Goal: Transaction & Acquisition: Purchase product/service

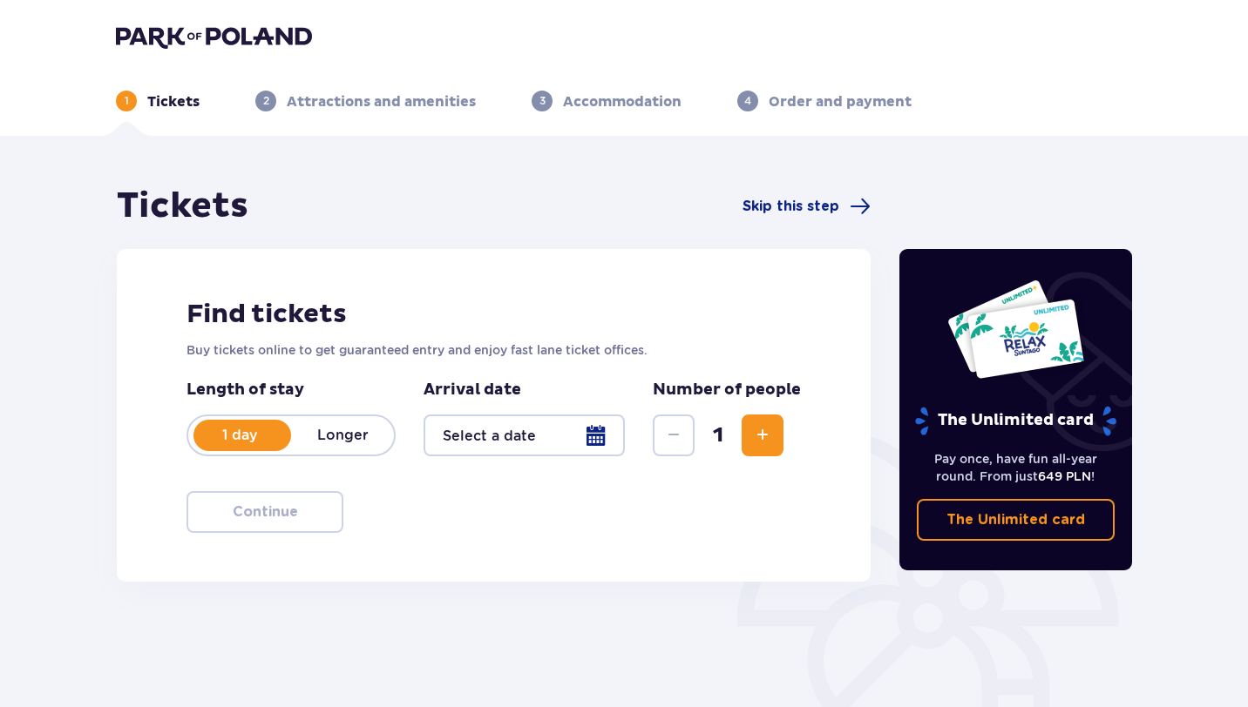
click at [759, 431] on span "Increase" at bounding box center [762, 435] width 21 height 21
click at [605, 430] on div at bounding box center [523, 436] width 201 height 42
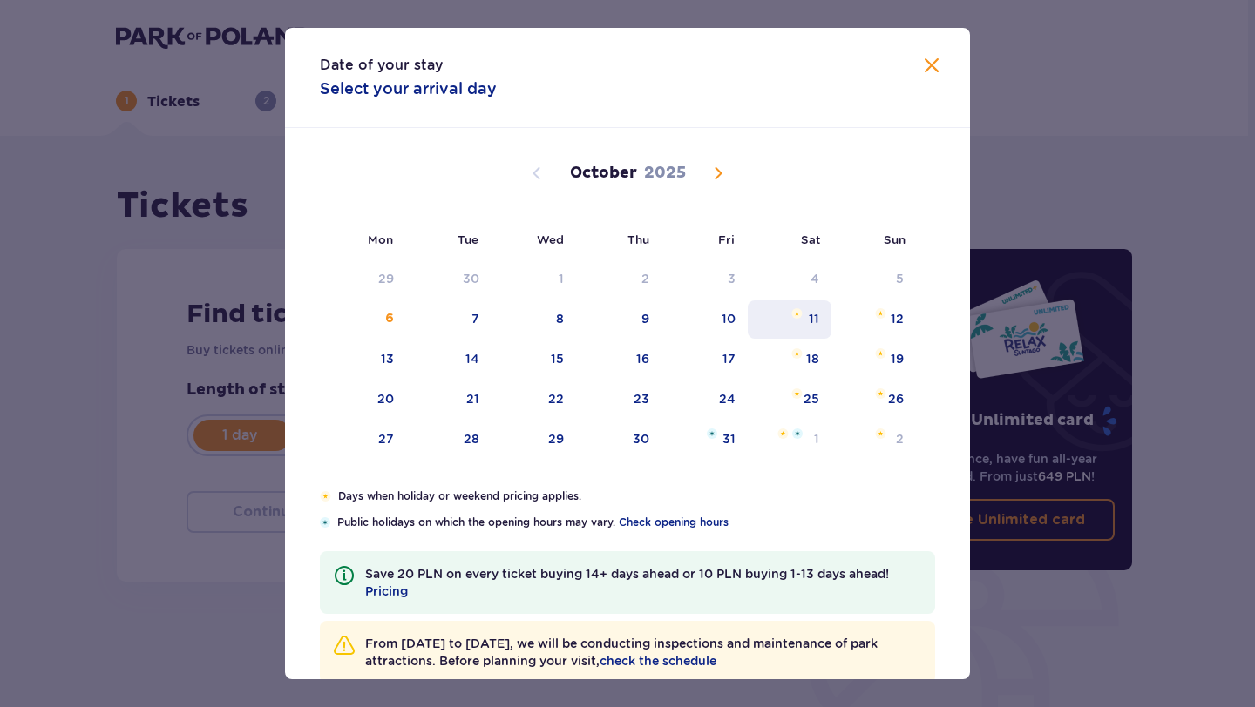
click at [815, 328] on div "11" at bounding box center [789, 320] width 85 height 38
type input "[DATE]"
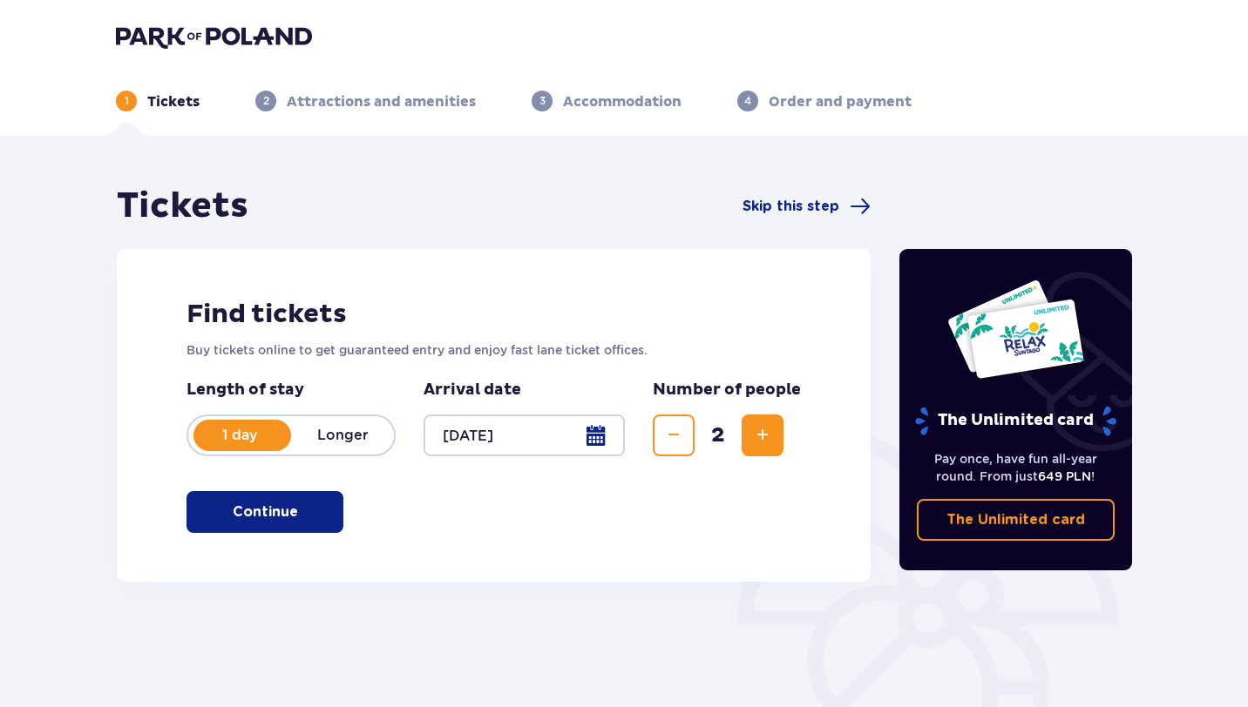
click at [603, 431] on div at bounding box center [523, 436] width 201 height 42
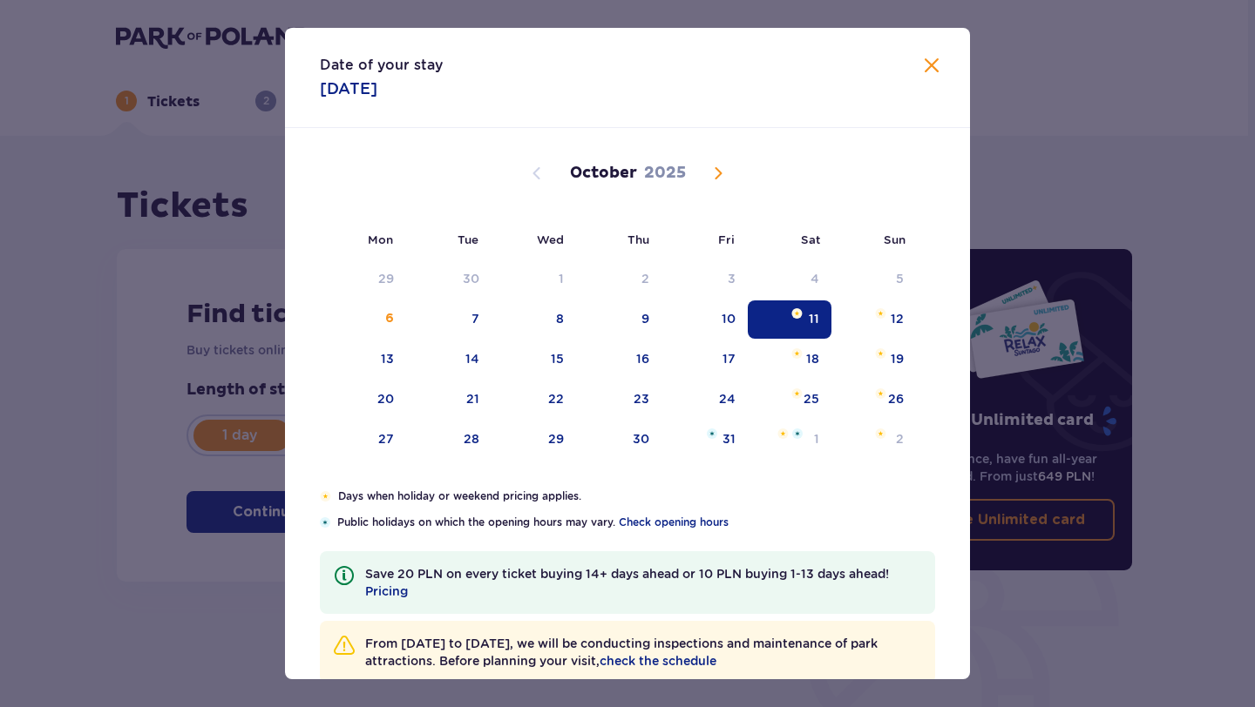
click at [927, 68] on span "Close" at bounding box center [931, 66] width 21 height 21
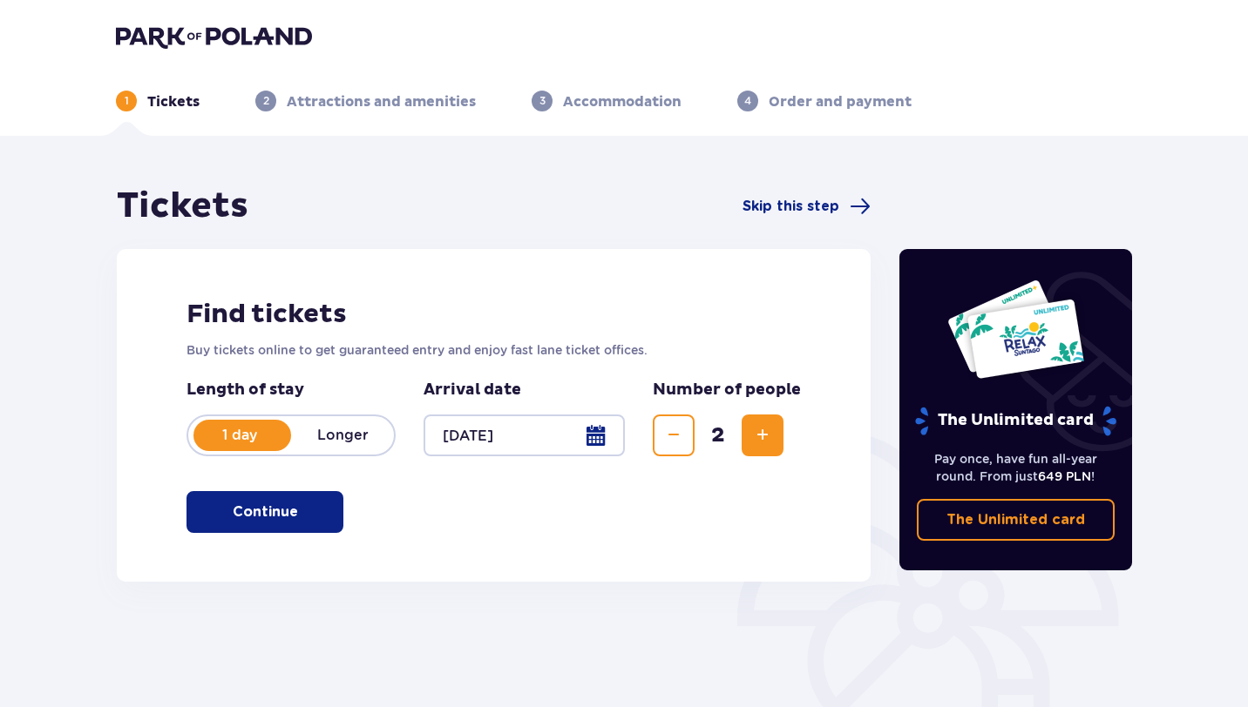
click at [268, 511] on p "Continue" at bounding box center [265, 512] width 65 height 19
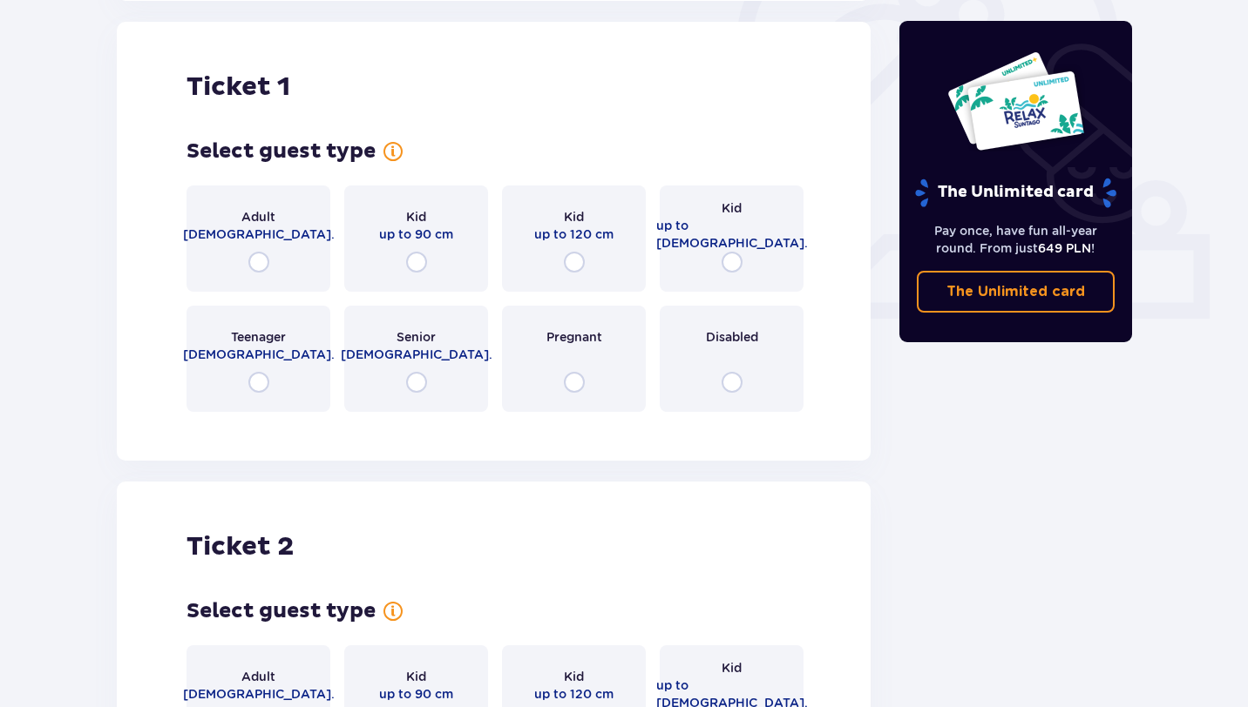
scroll to position [582, 0]
click at [289, 260] on div "Adult [DEMOGRAPHIC_DATA]." at bounding box center [258, 238] width 144 height 106
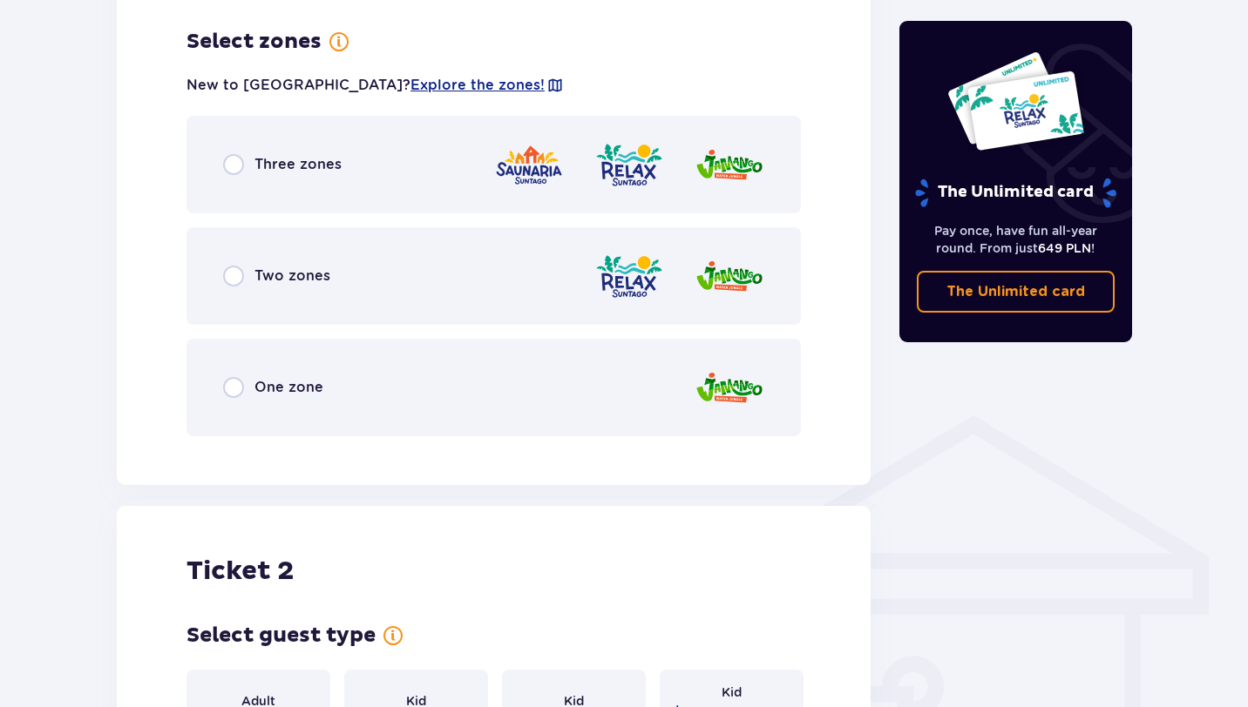
scroll to position [1007, 0]
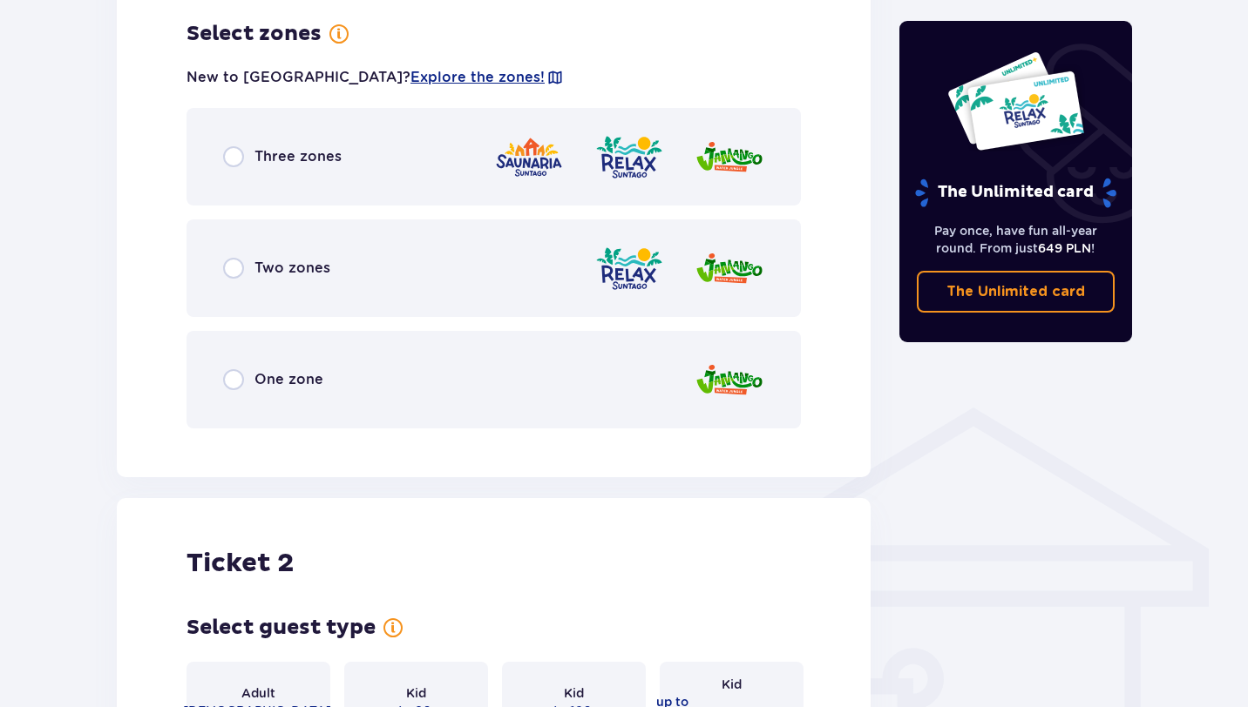
click at [305, 155] on span "Three zones" at bounding box center [297, 156] width 87 height 19
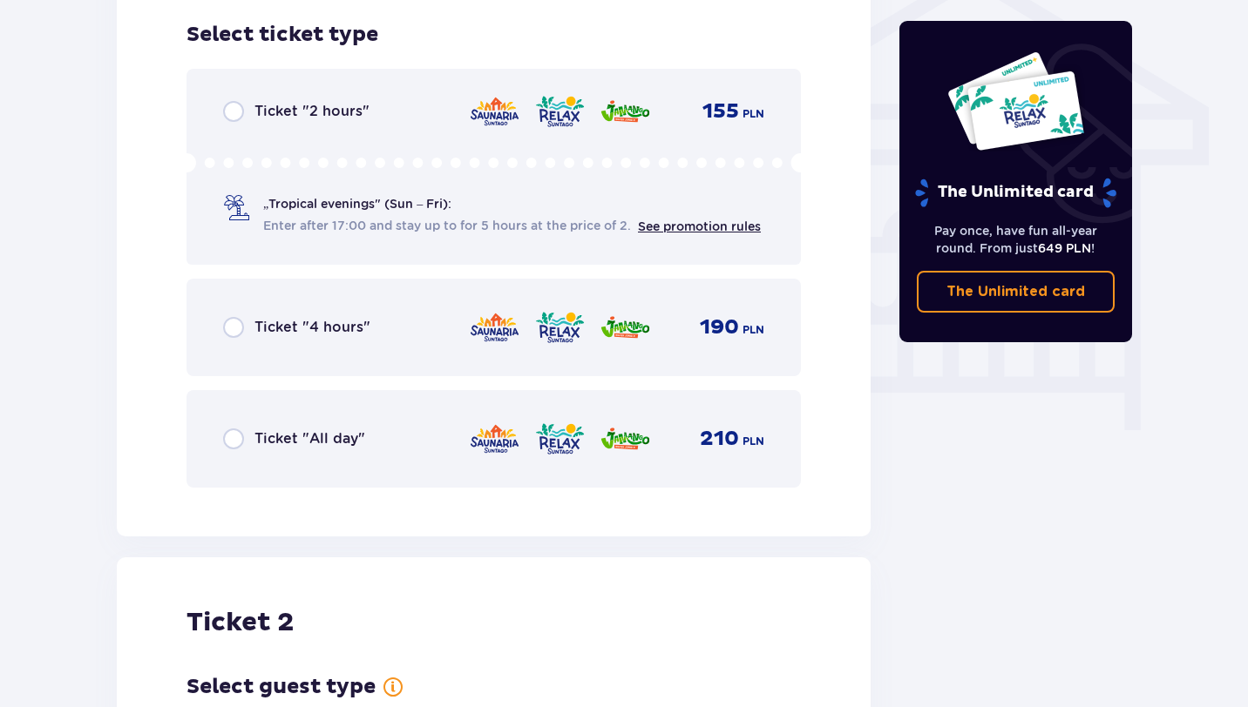
scroll to position [1450, 0]
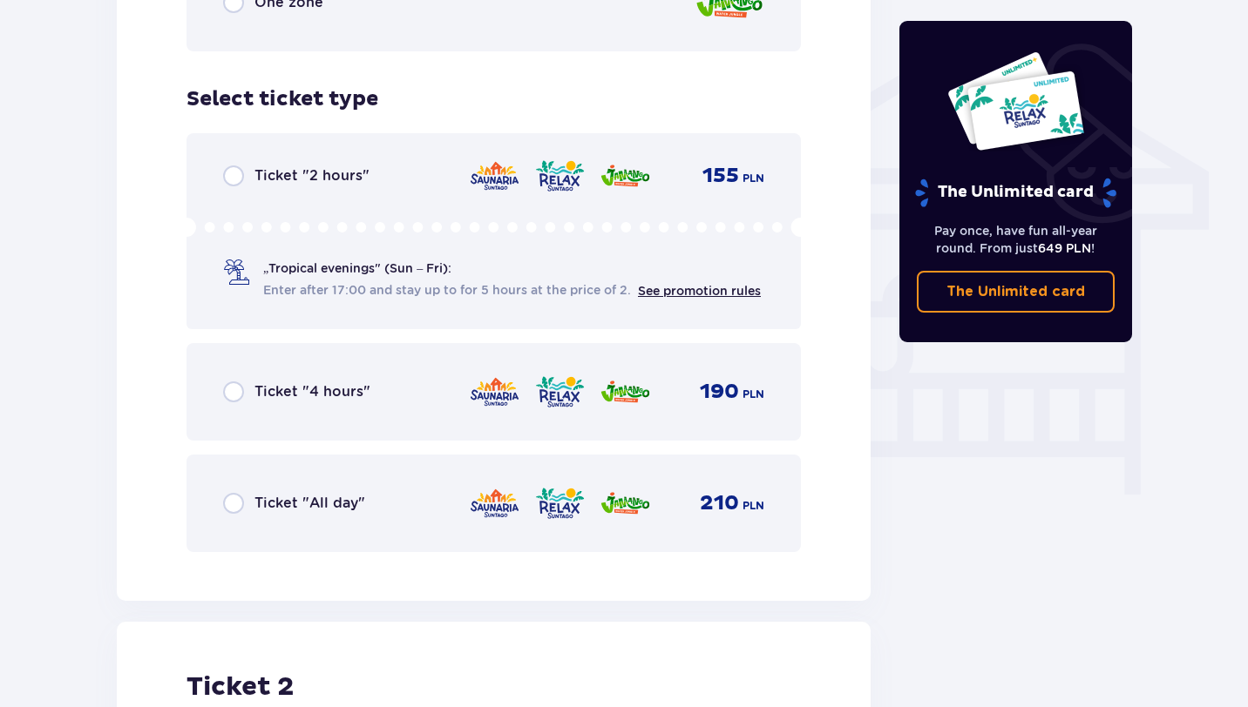
click at [328, 423] on div "Ticket "4 hours" 190 PLN" at bounding box center [493, 392] width 614 height 98
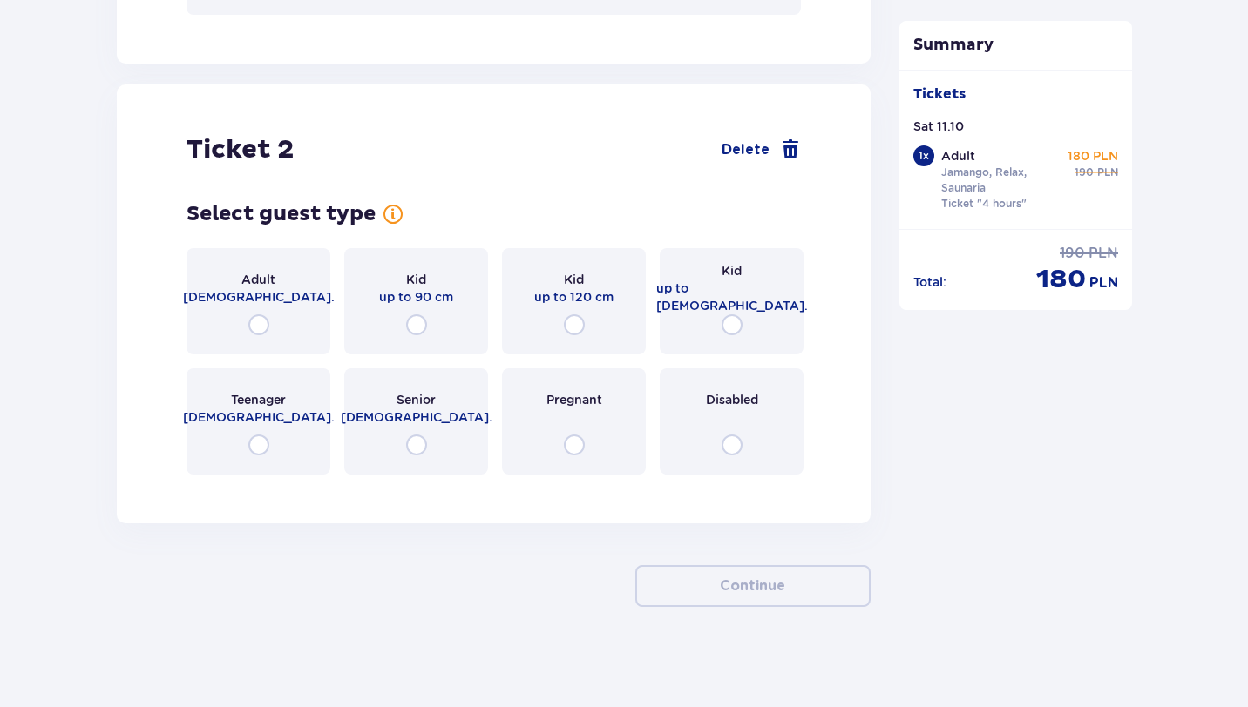
scroll to position [1926, 0]
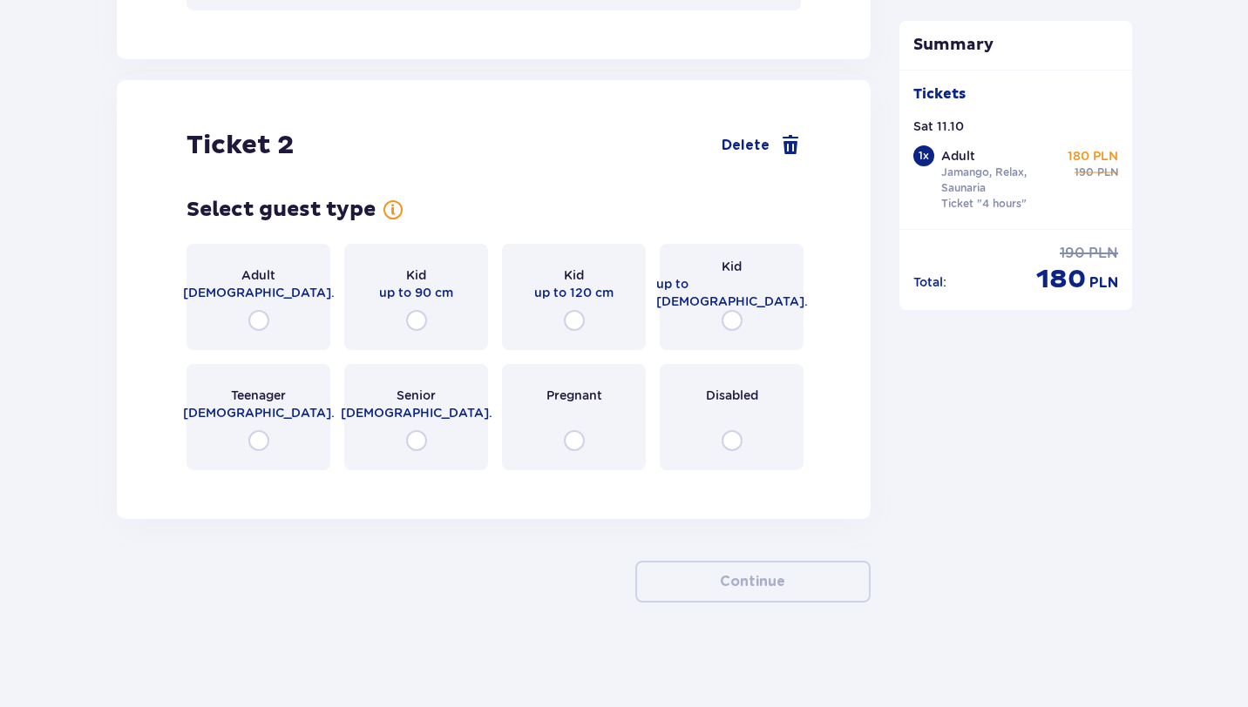
click at [274, 314] on div "Adult [DEMOGRAPHIC_DATA]." at bounding box center [258, 297] width 144 height 106
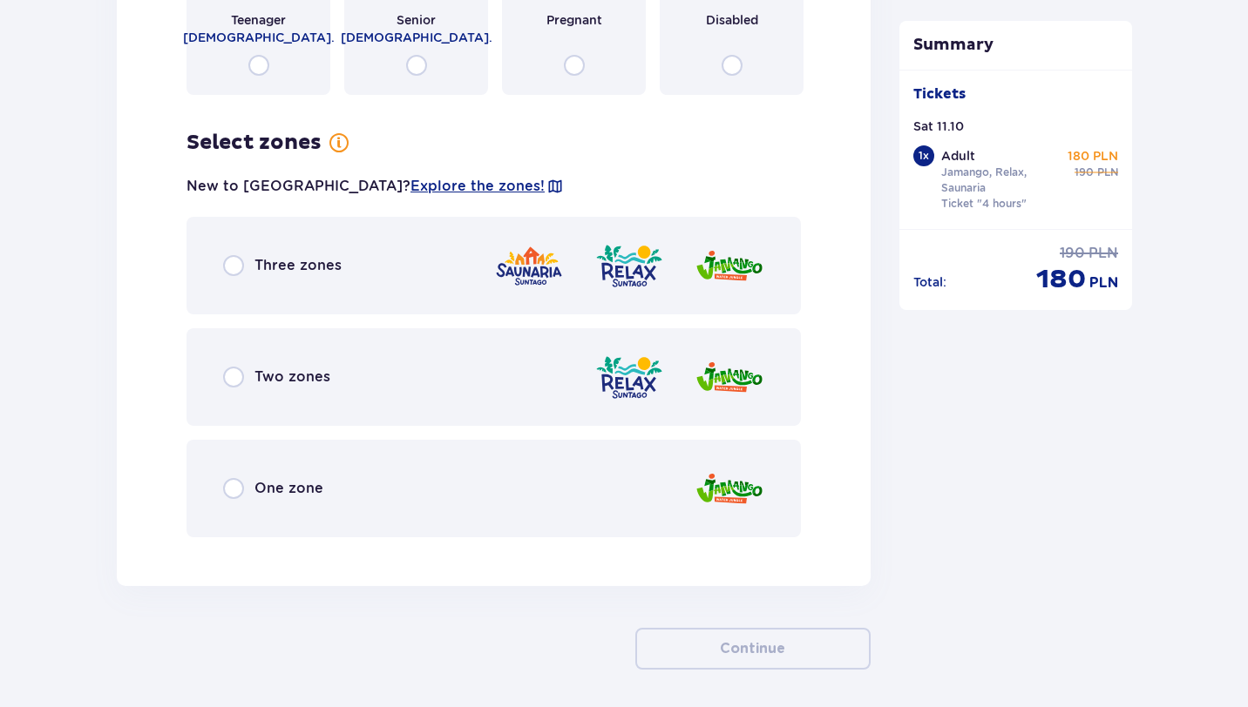
scroll to position [2369, 0]
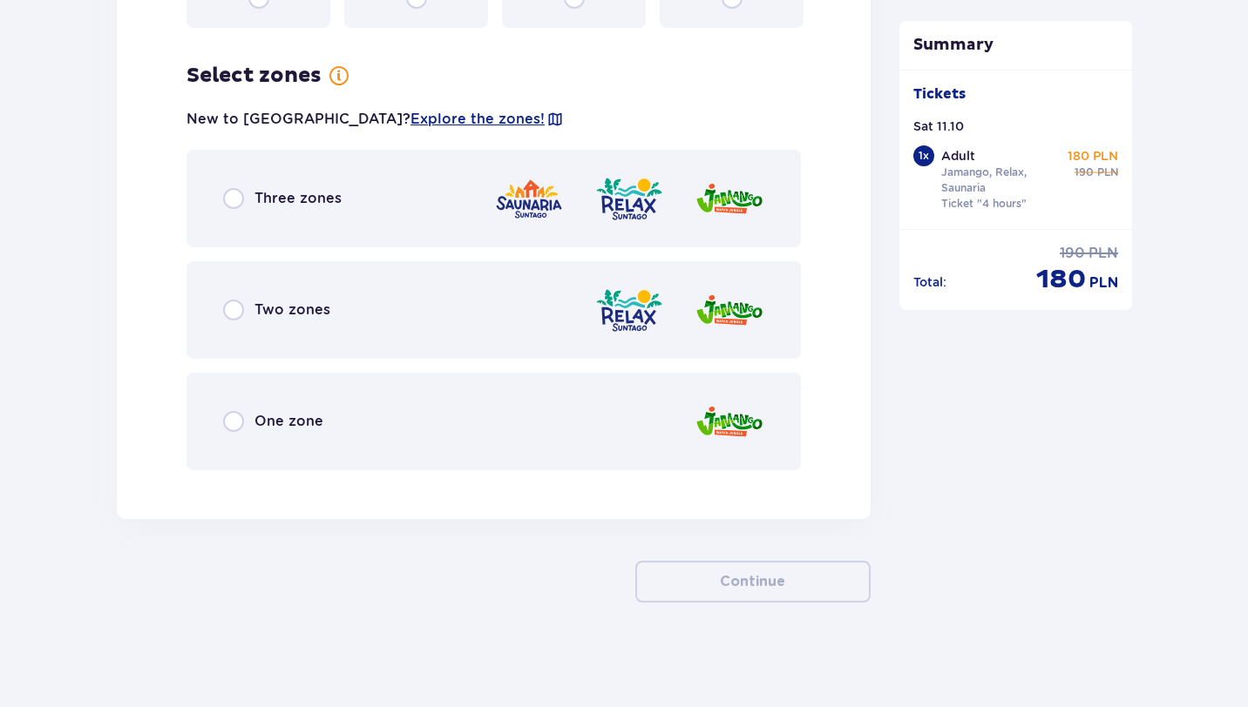
click at [377, 235] on div "Three zones" at bounding box center [493, 199] width 614 height 98
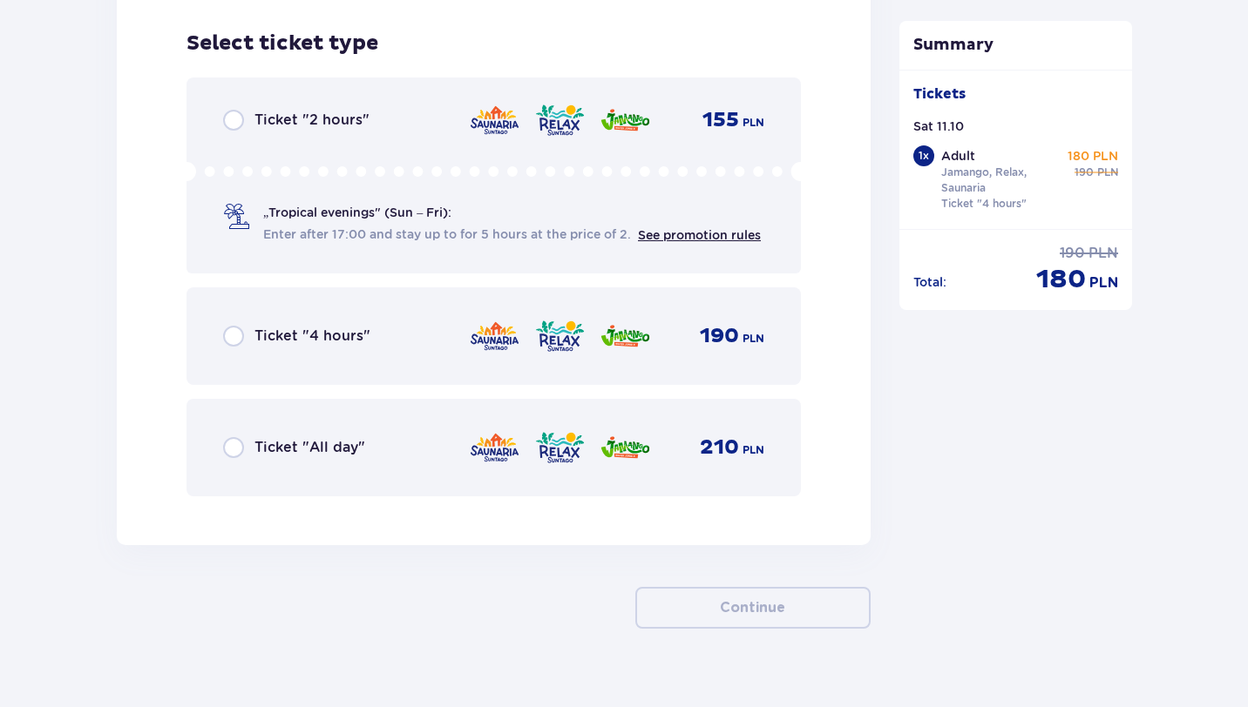
scroll to position [2853, 0]
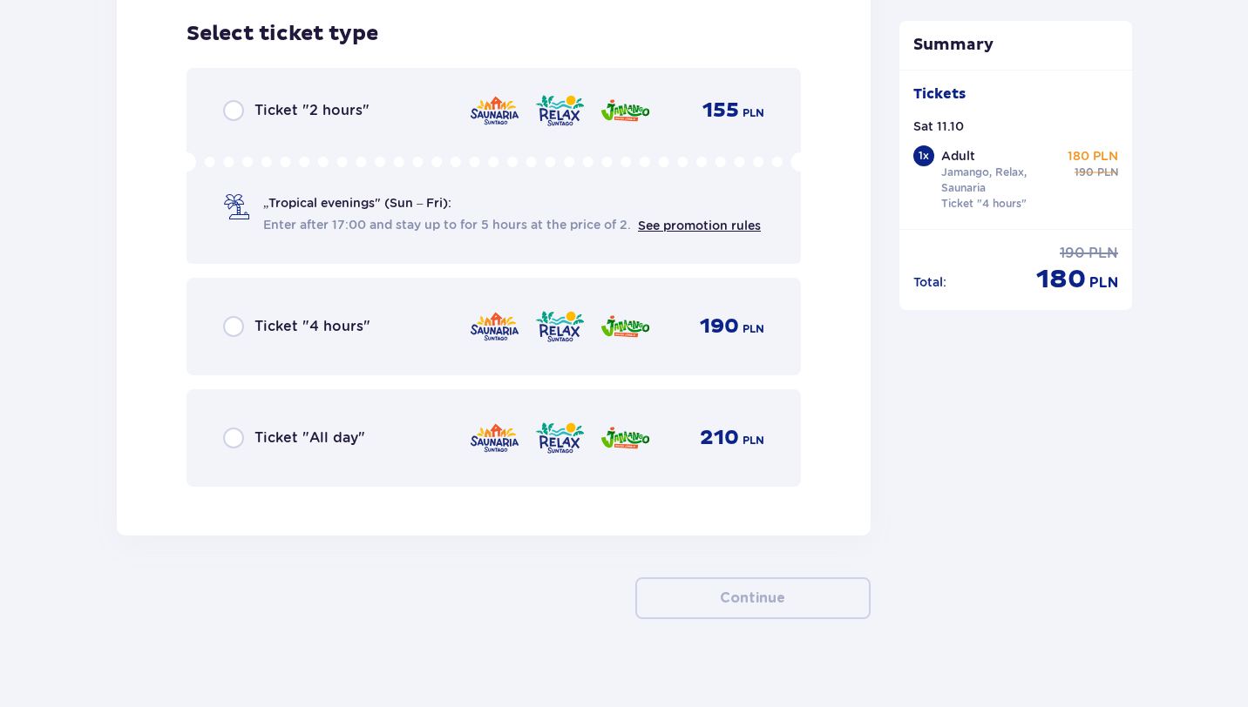
click at [348, 300] on div "Ticket "4 hours" 190 PLN" at bounding box center [493, 327] width 614 height 98
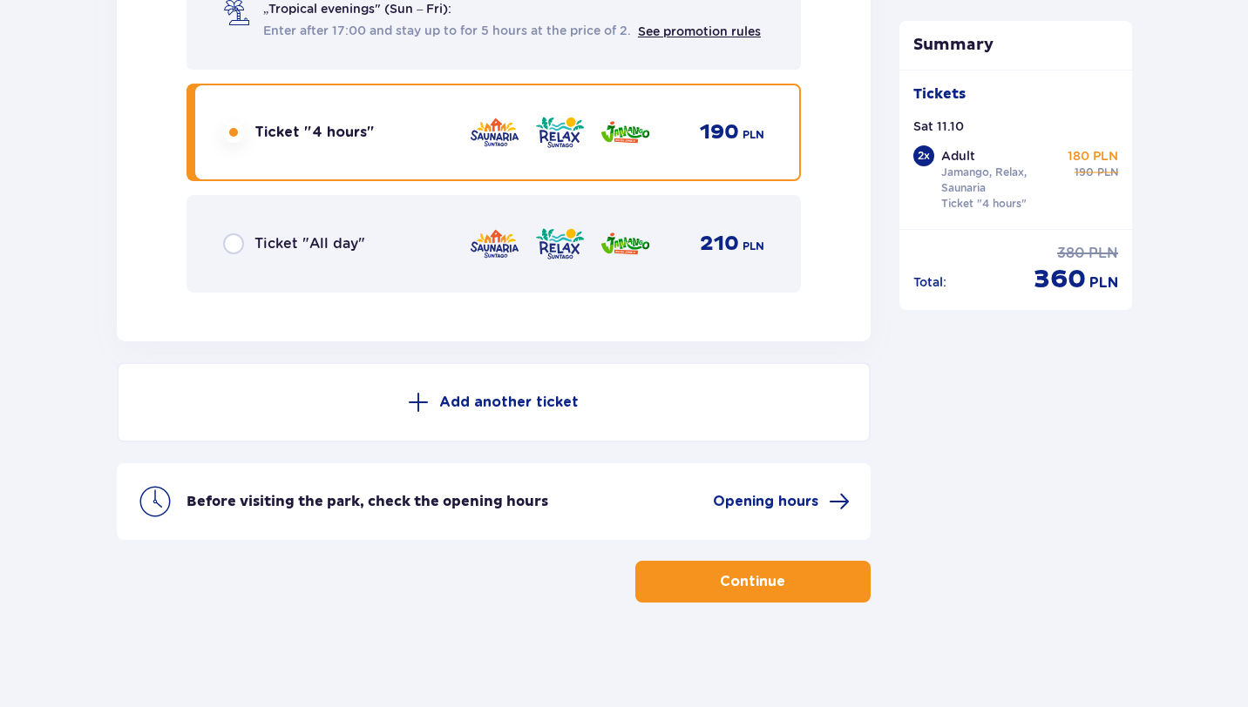
click at [682, 561] on button "Continue" at bounding box center [752, 582] width 235 height 42
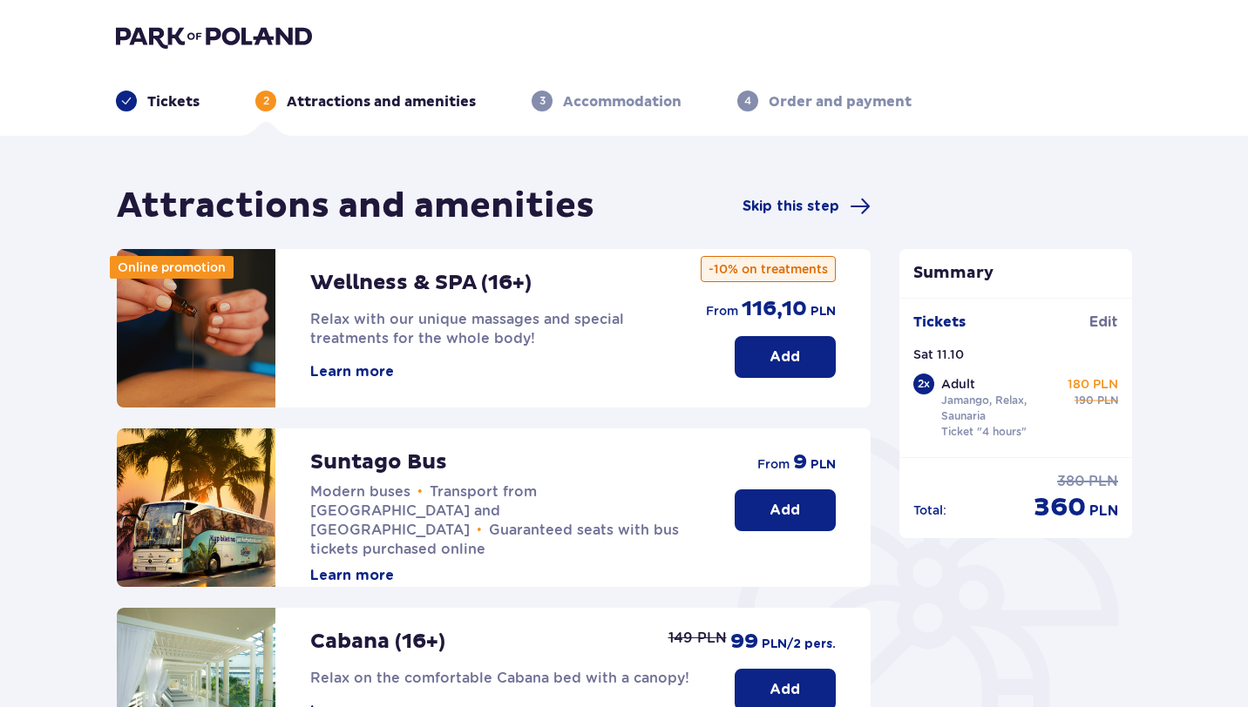
click at [736, 524] on button "Add" at bounding box center [784, 511] width 101 height 42
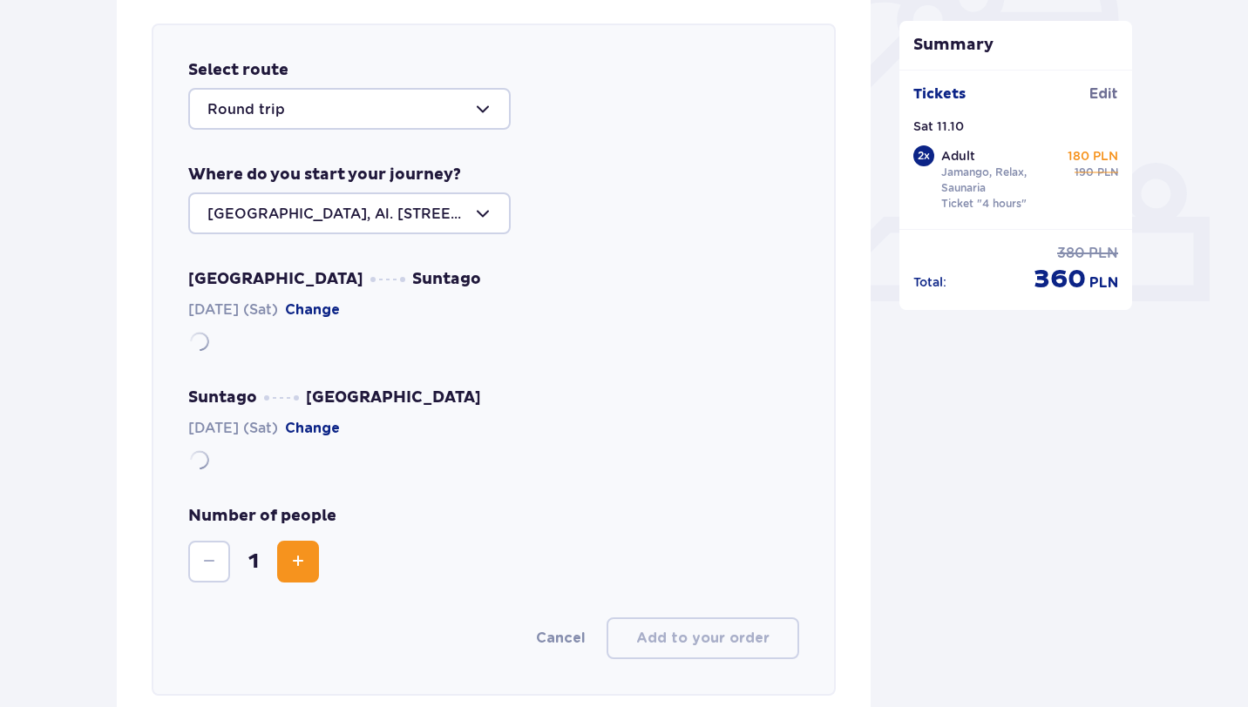
scroll to position [601, 0]
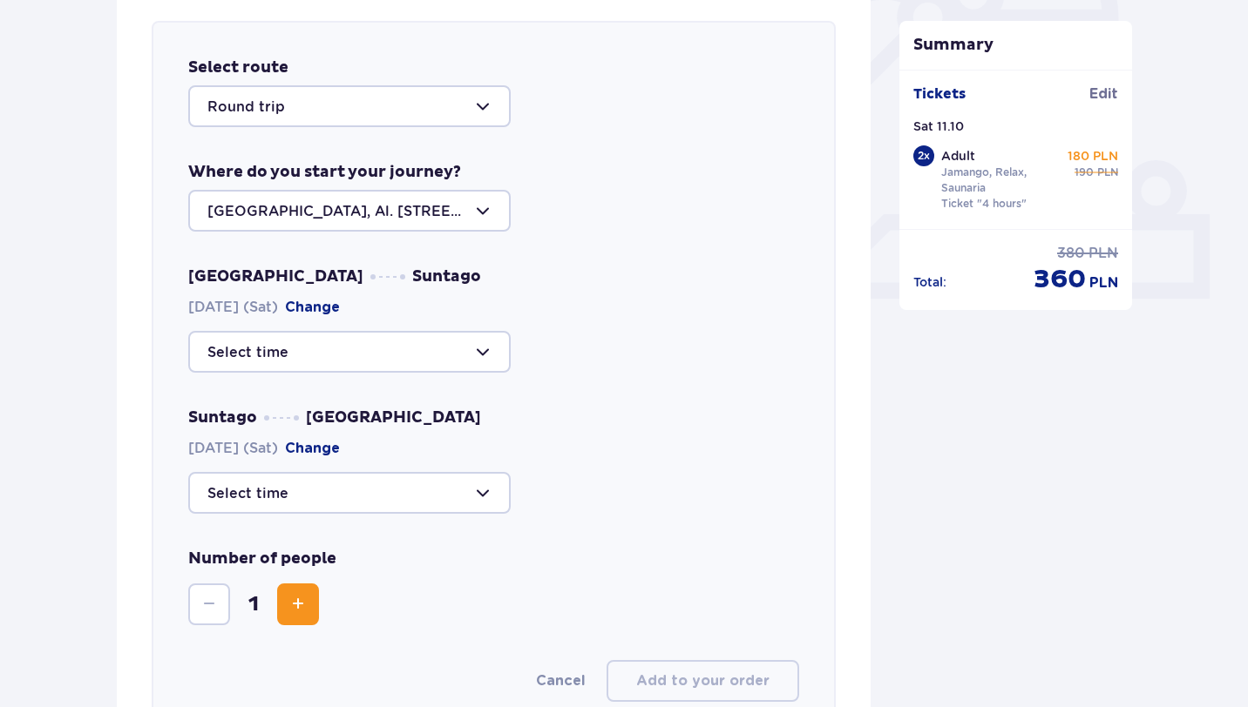
click at [308, 343] on div at bounding box center [349, 352] width 322 height 42
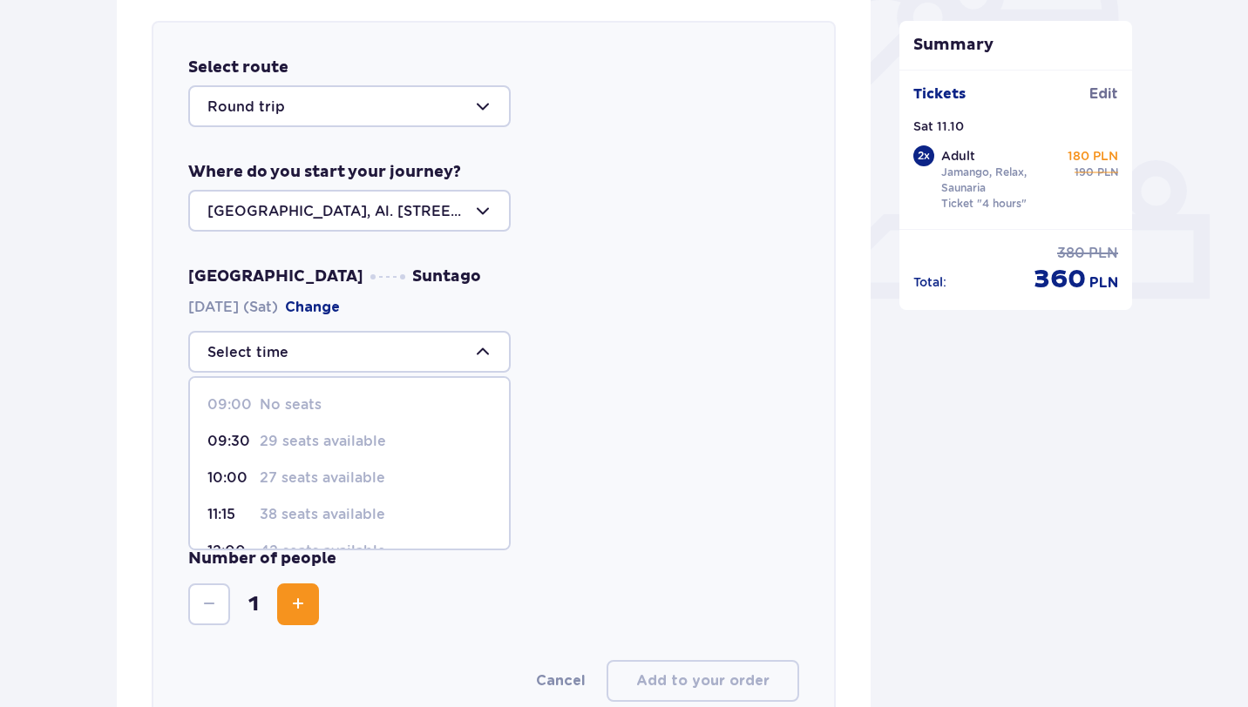
click at [314, 477] on p "27 seats available" at bounding box center [322, 478] width 125 height 19
type input "10:00"
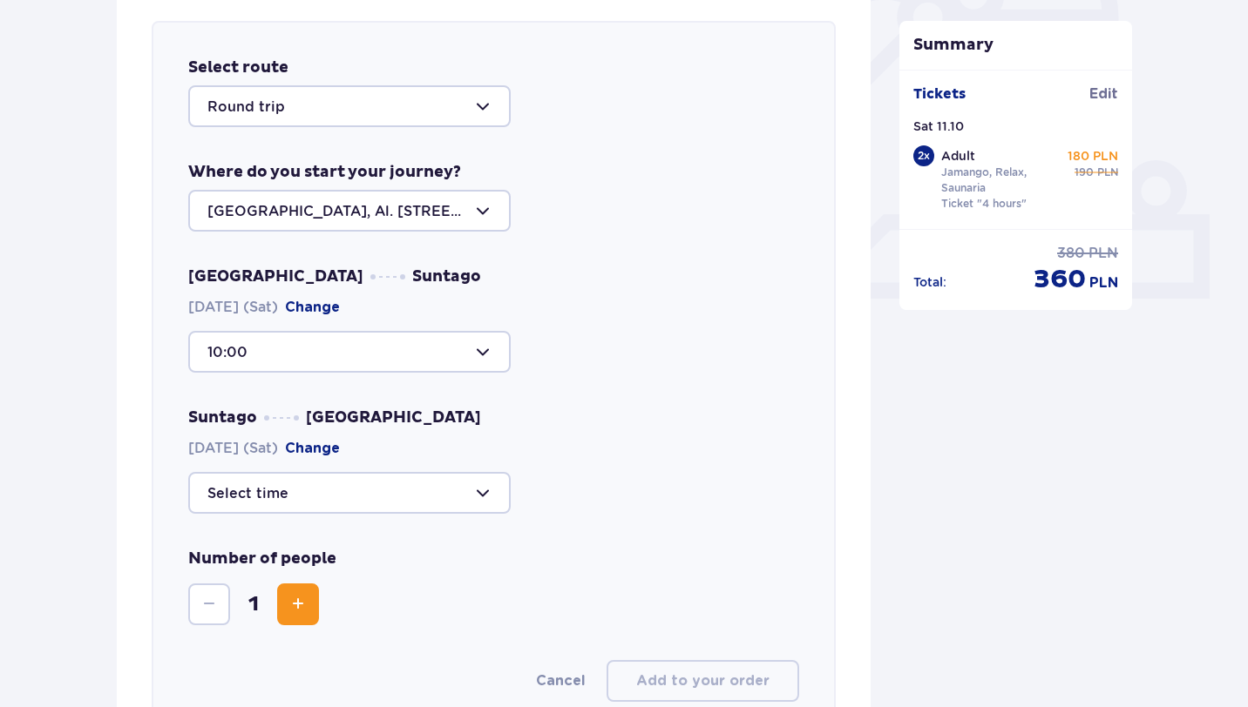
click at [311, 483] on div at bounding box center [349, 493] width 322 height 42
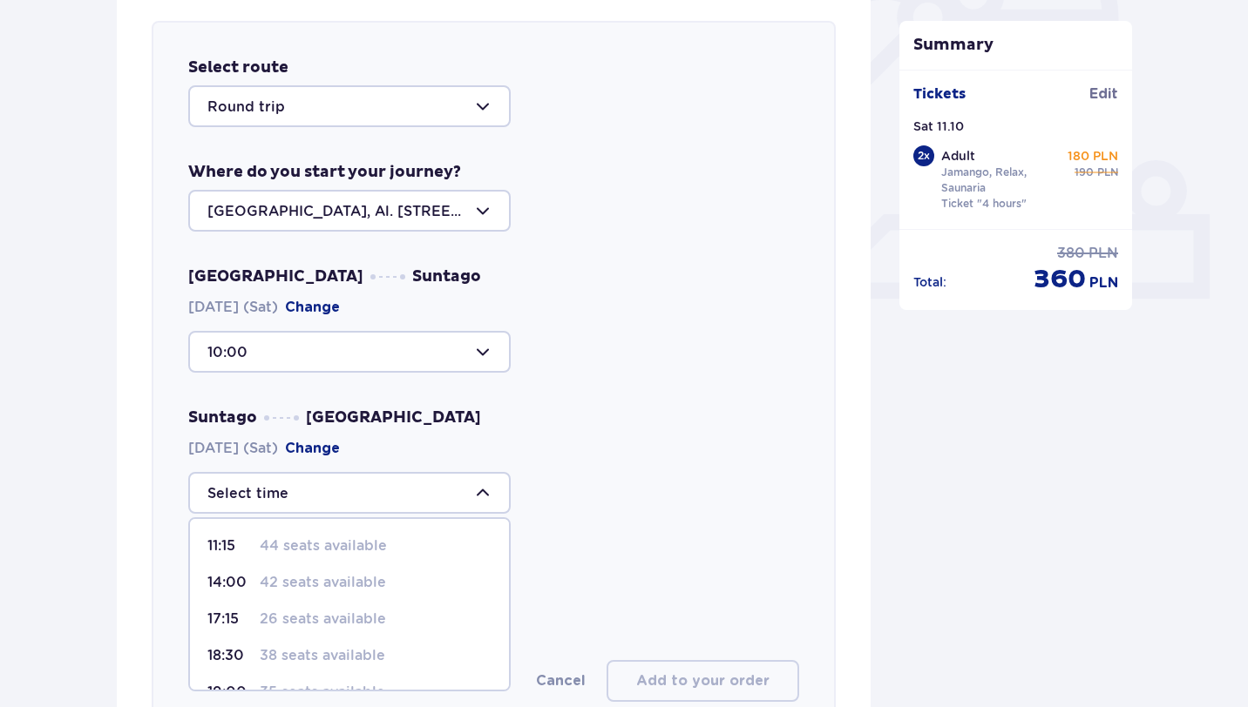
scroll to position [12, 0]
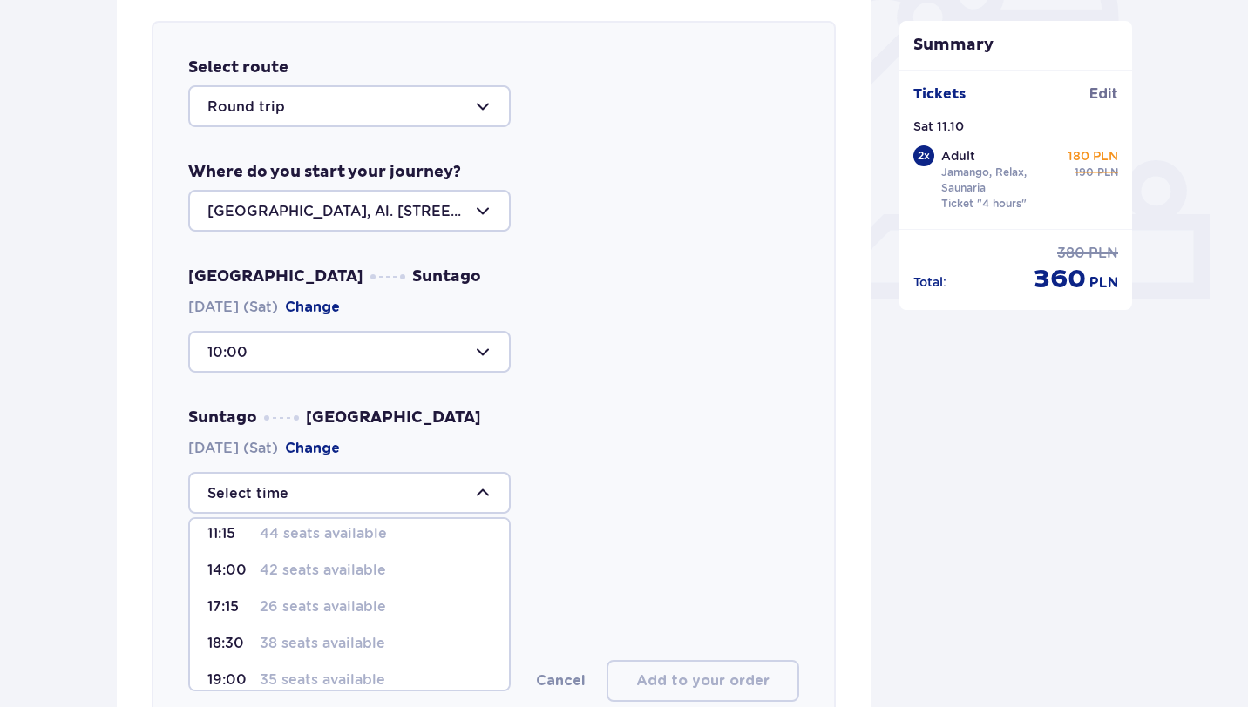
click at [330, 609] on p "26 seats available" at bounding box center [323, 607] width 126 height 19
type input "17:15"
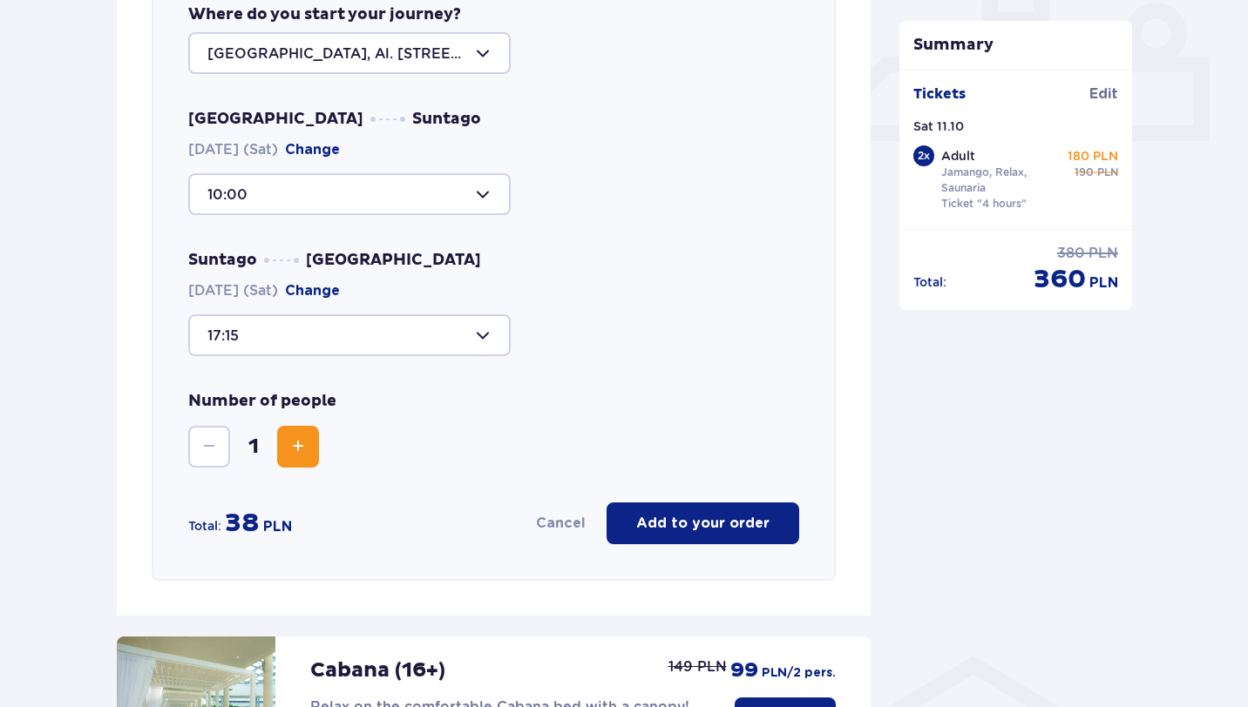
scroll to position [778, 0]
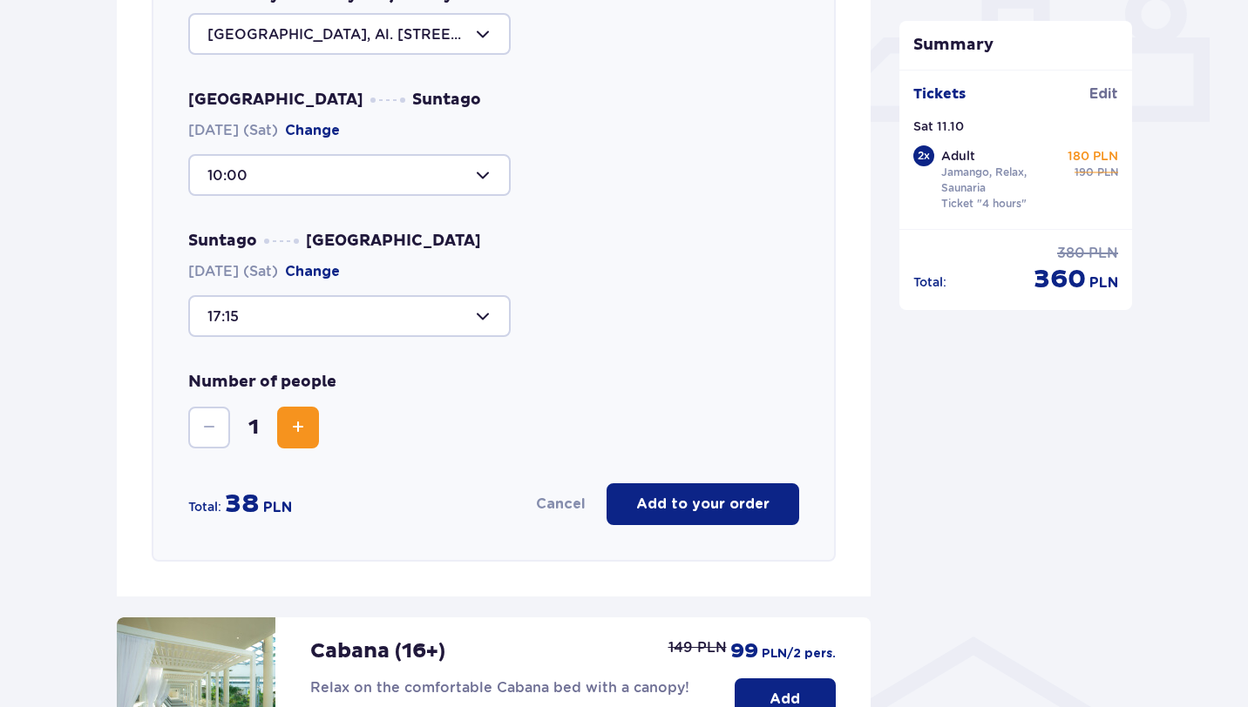
click at [306, 437] on span "Increase" at bounding box center [297, 427] width 21 height 21
click at [651, 508] on p "Add to your order" at bounding box center [702, 504] width 133 height 19
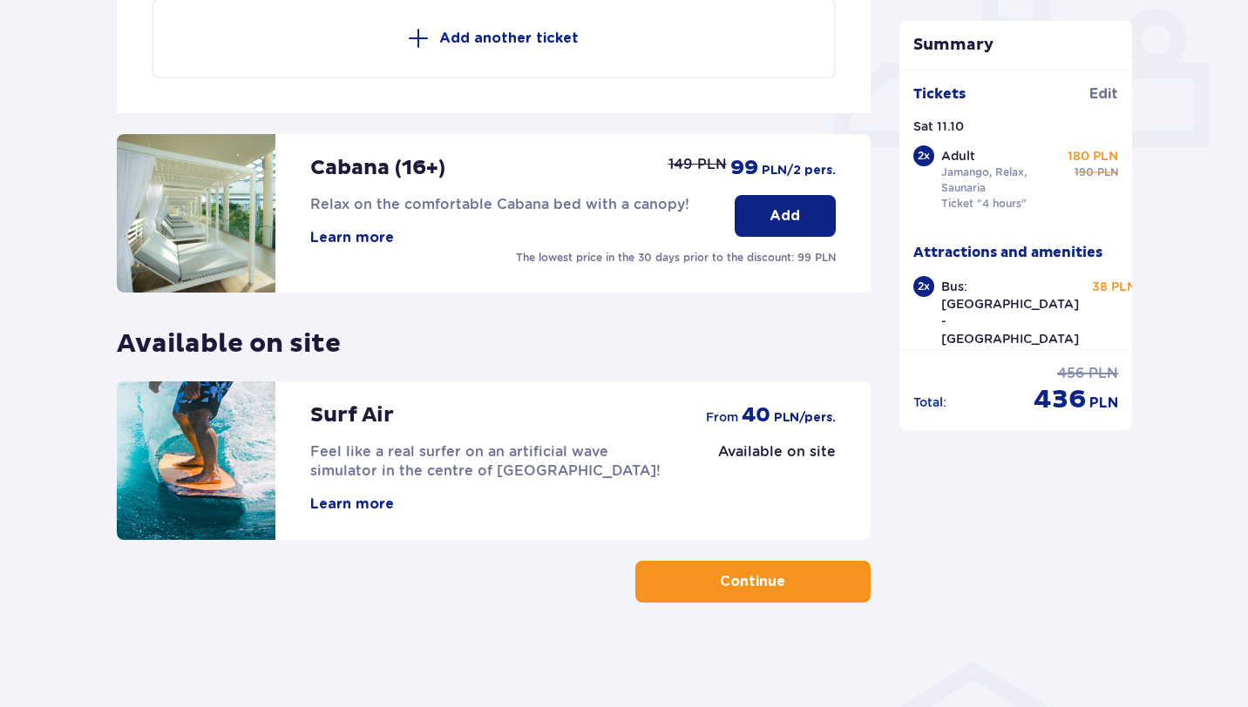
click at [747, 581] on p "Continue" at bounding box center [752, 581] width 65 height 19
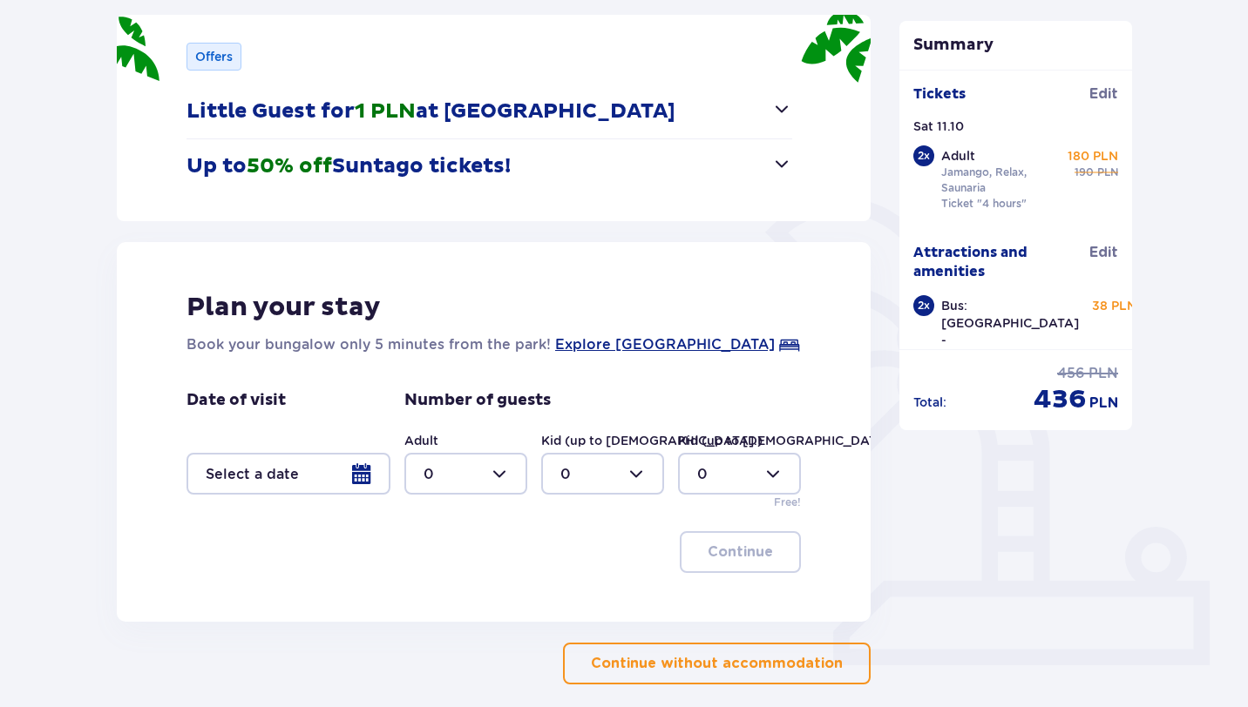
scroll to position [316, 0]
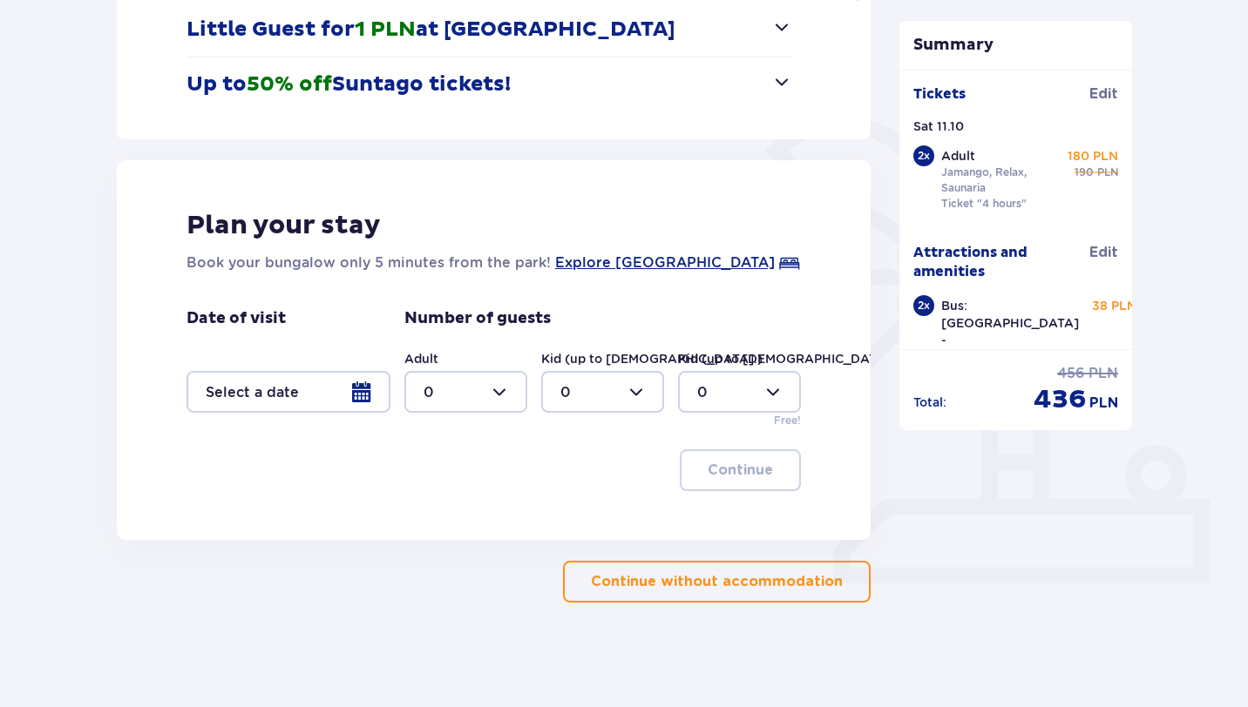
click at [747, 575] on p "Continue without accommodation" at bounding box center [717, 581] width 252 height 19
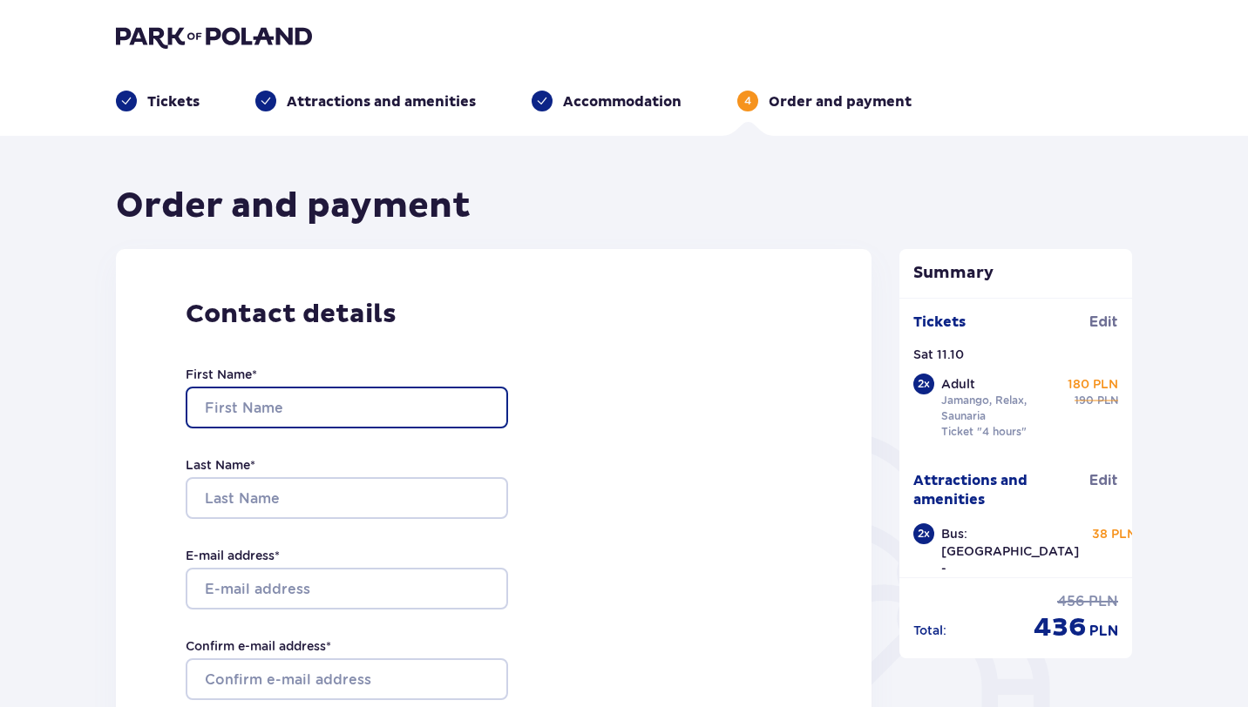
click at [355, 405] on input "First Name *" at bounding box center [347, 408] width 322 height 42
type input "Danyil"
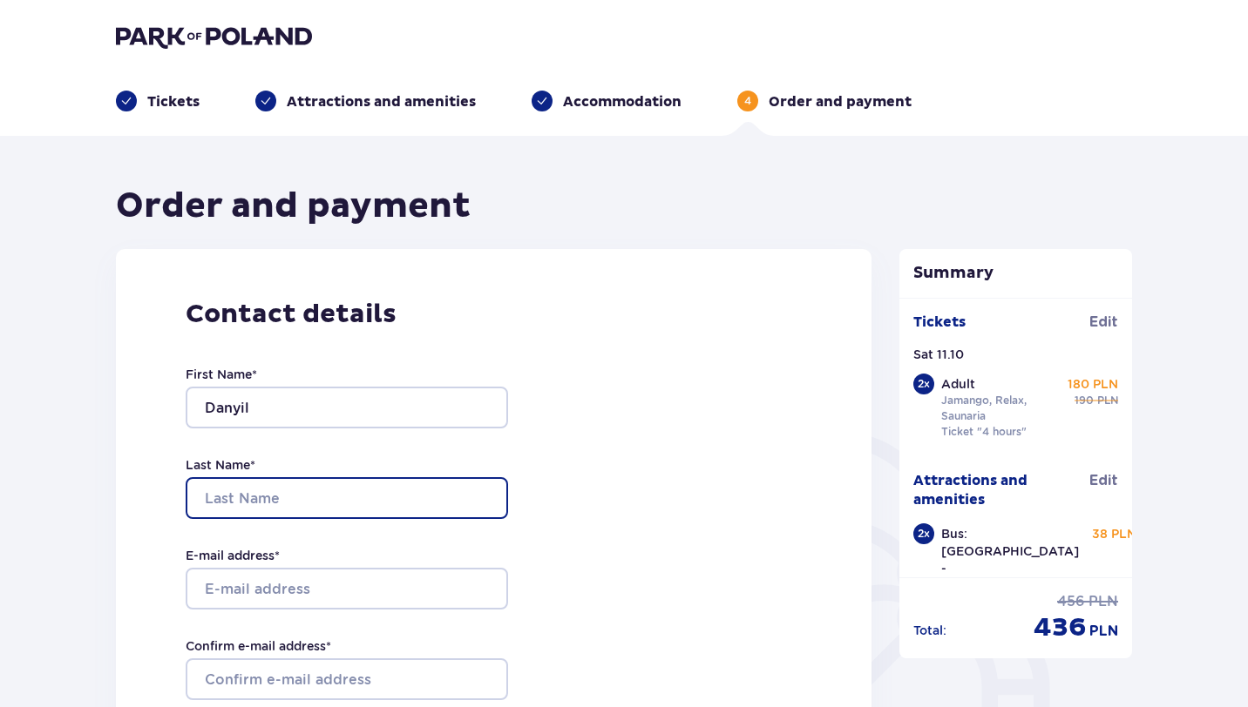
click at [277, 493] on input "Last Name *" at bounding box center [347, 498] width 322 height 42
type input "Luhovyi"
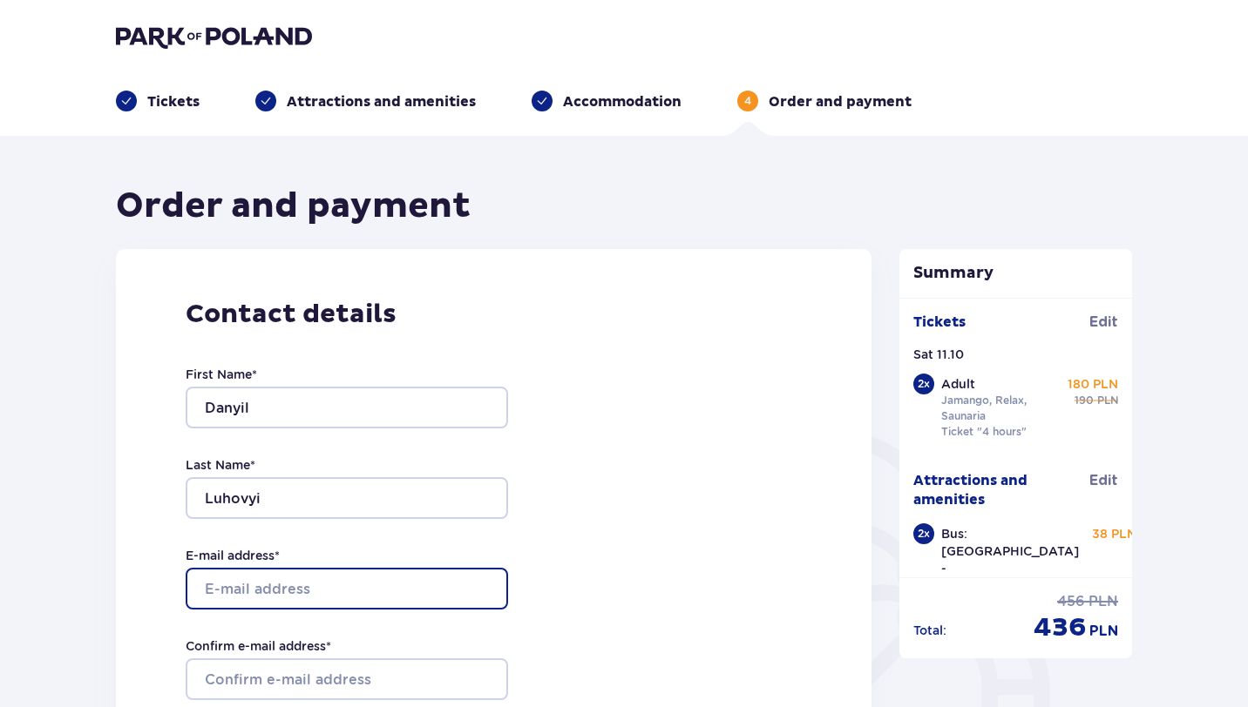
click at [272, 590] on input "E-mail address *" at bounding box center [347, 589] width 322 height 42
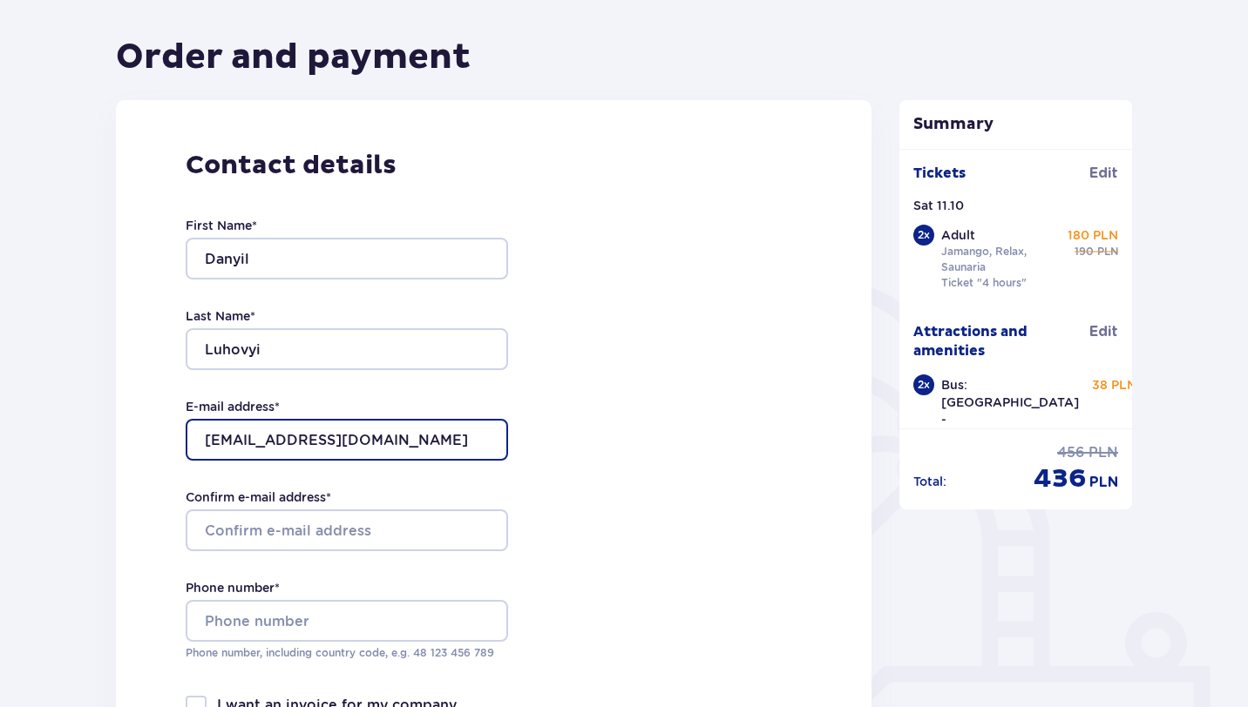
type input "[EMAIL_ADDRESS][DOMAIN_NAME]"
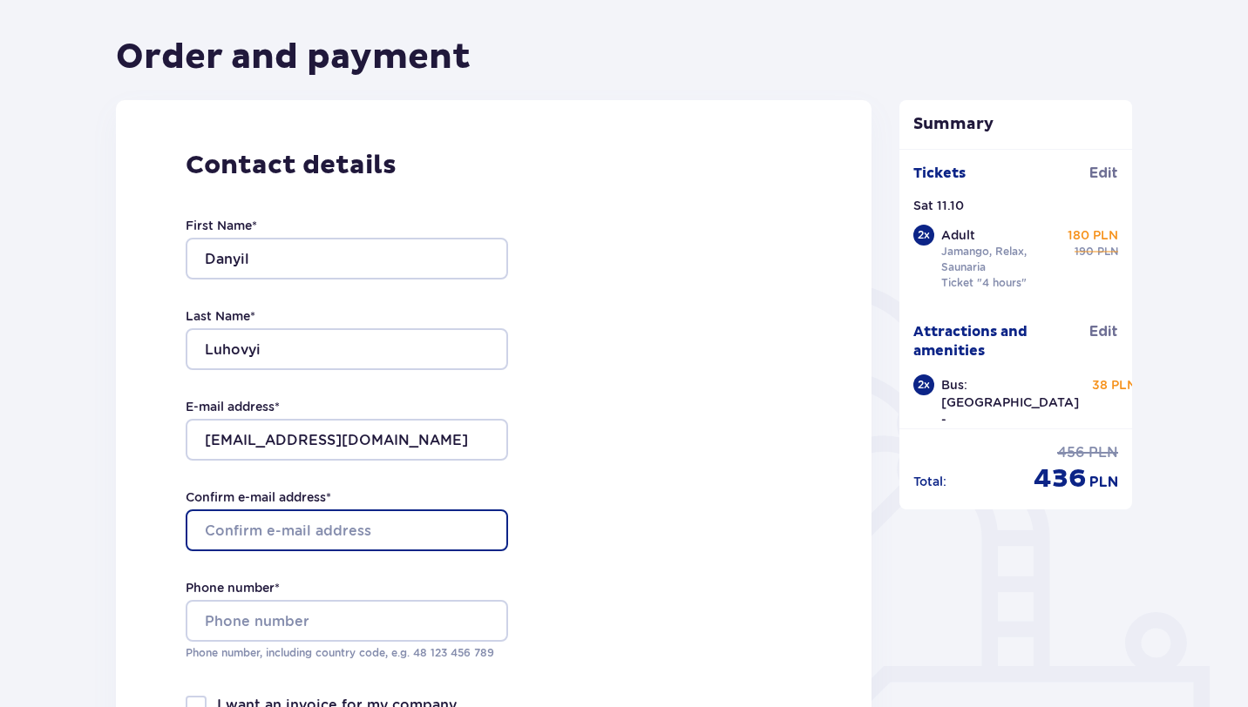
click at [280, 540] on input "Confirm e-mail address *" at bounding box center [347, 531] width 322 height 42
type input "[EMAIL_ADDRESS][DOMAIN_NAME]"
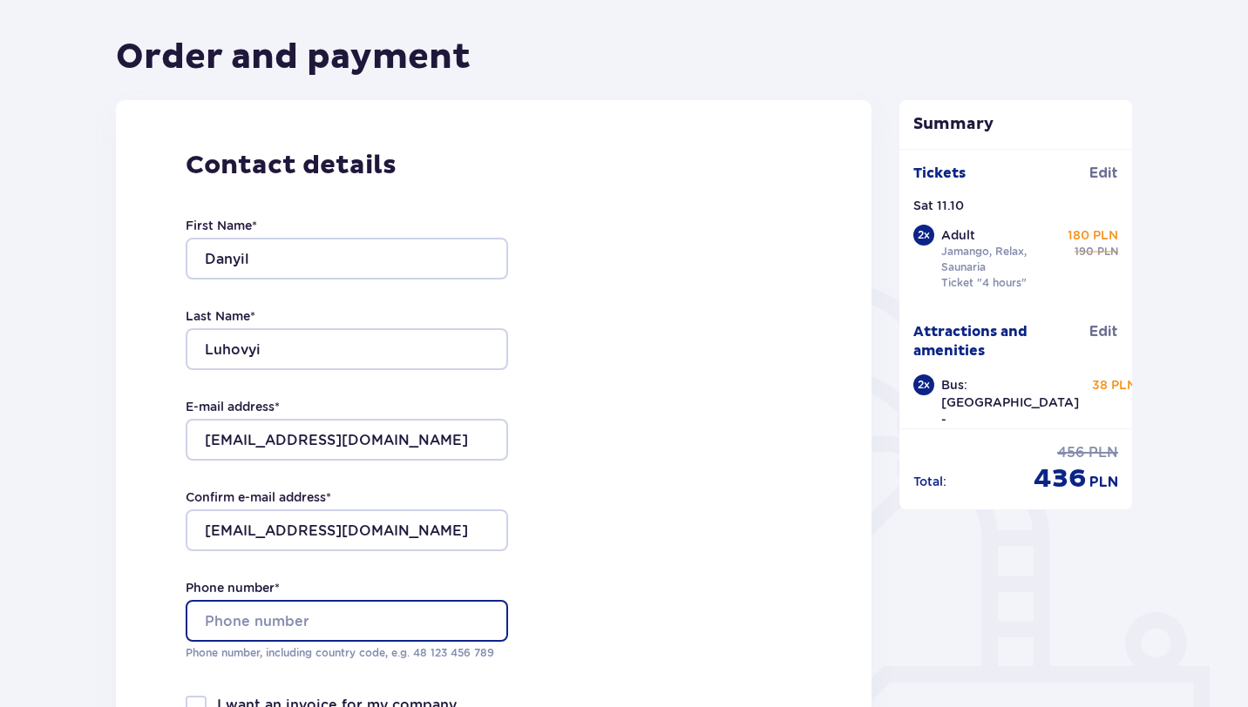
click at [256, 607] on input "Phone number *" at bounding box center [347, 621] width 322 height 42
type input "5"
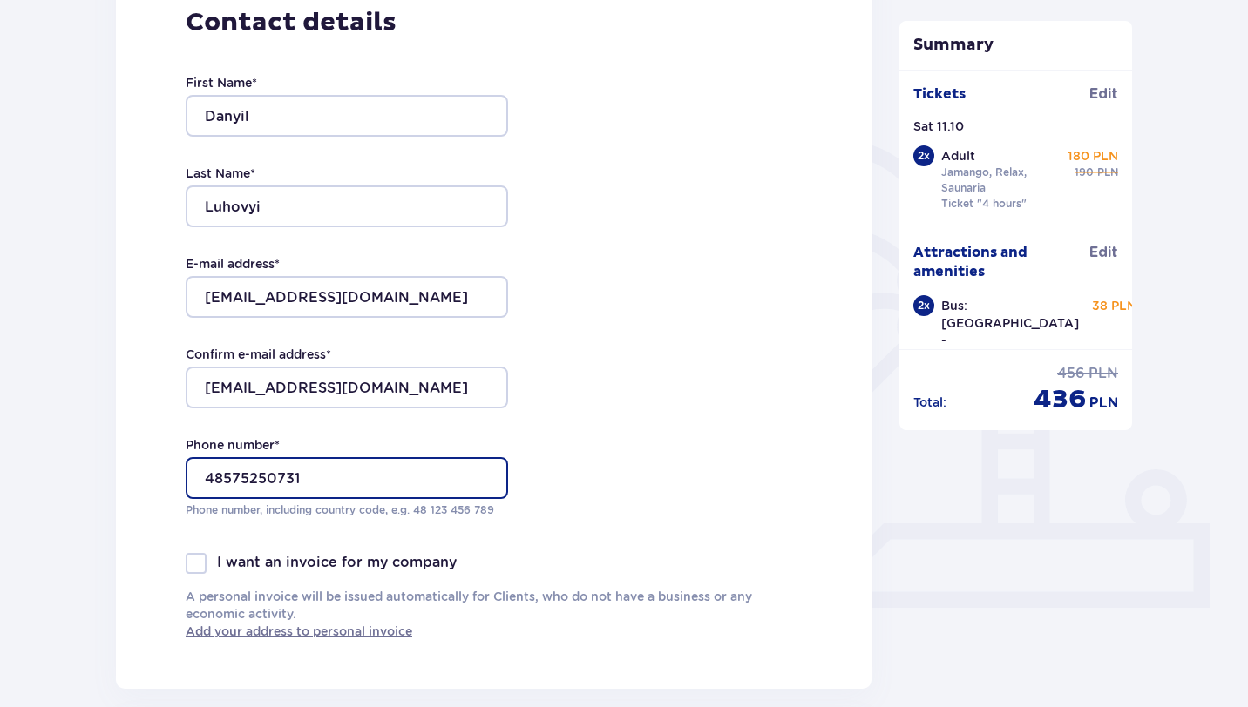
scroll to position [294, 0]
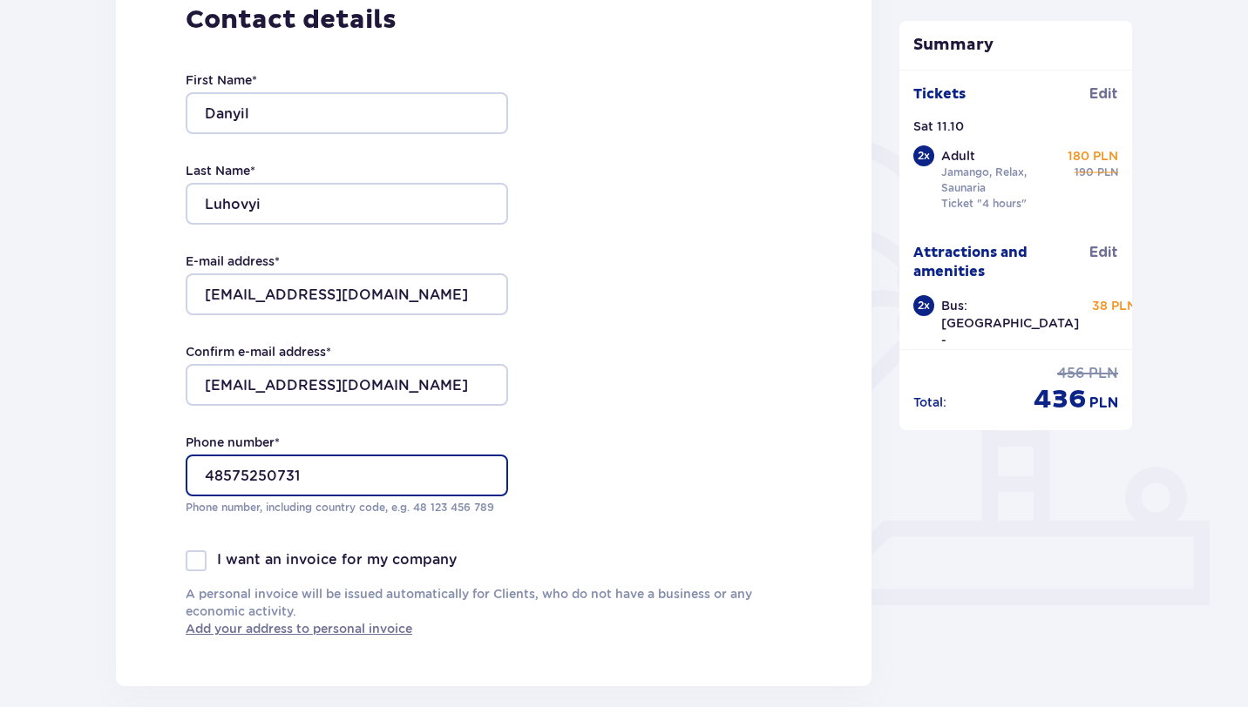
type input "48575250731"
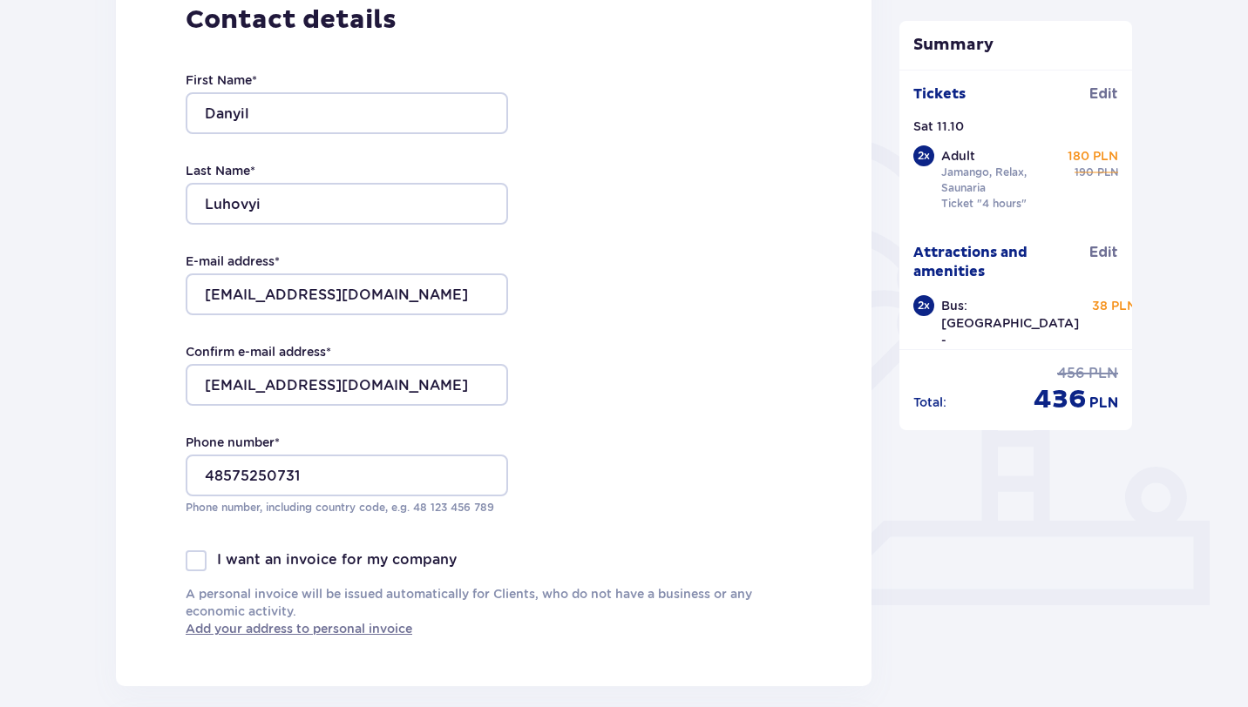
click at [217, 559] on p "I want an invoice for my company" at bounding box center [337, 560] width 240 height 19
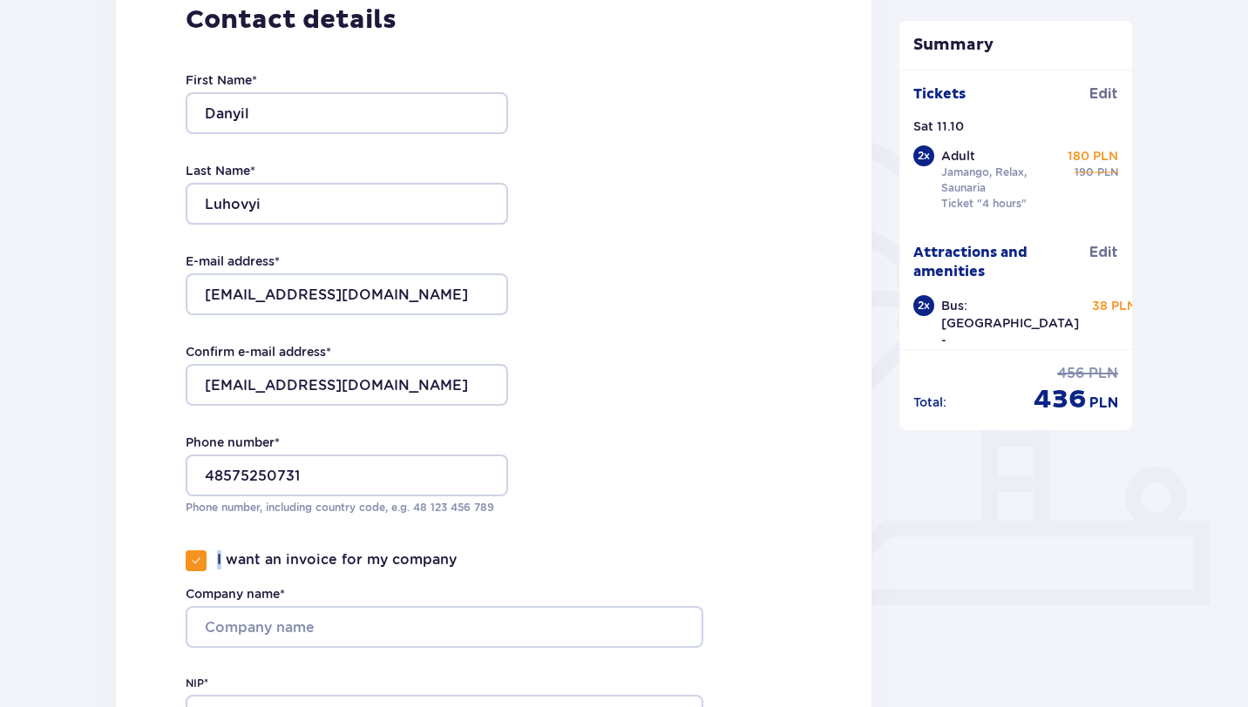
click at [217, 559] on p "I want an invoice for my company" at bounding box center [337, 560] width 240 height 19
checkbox input "false"
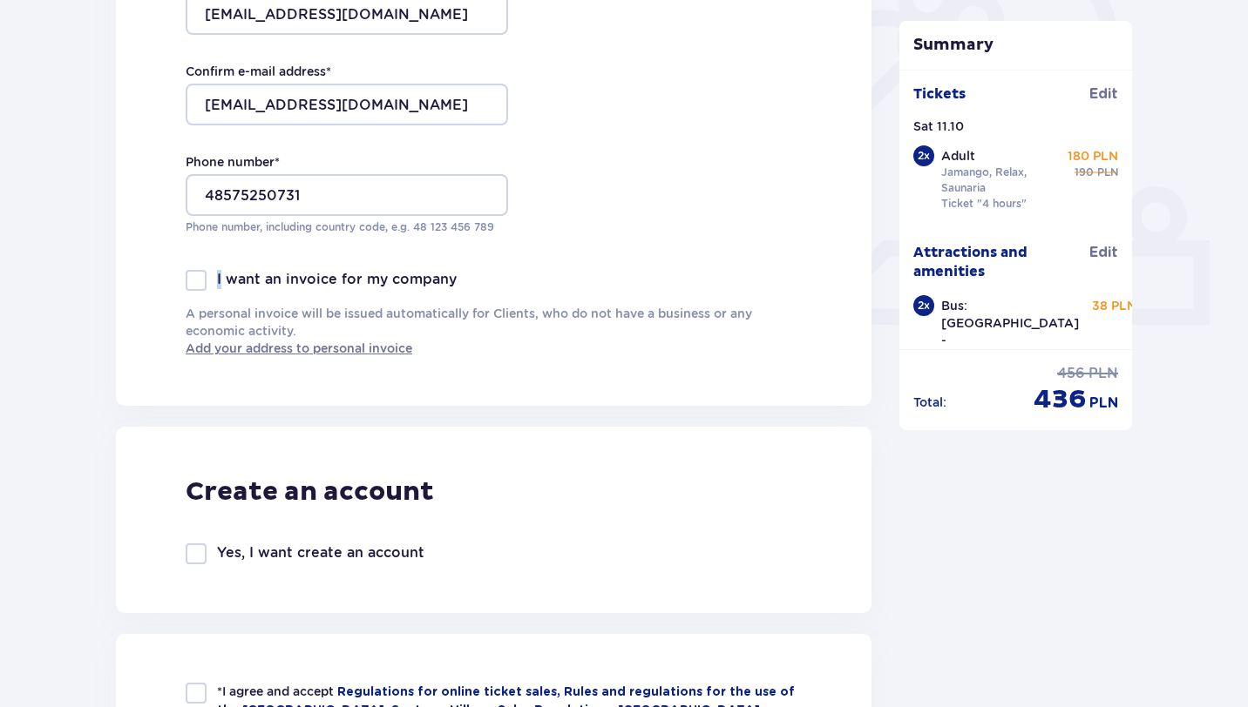
scroll to position [862, 0]
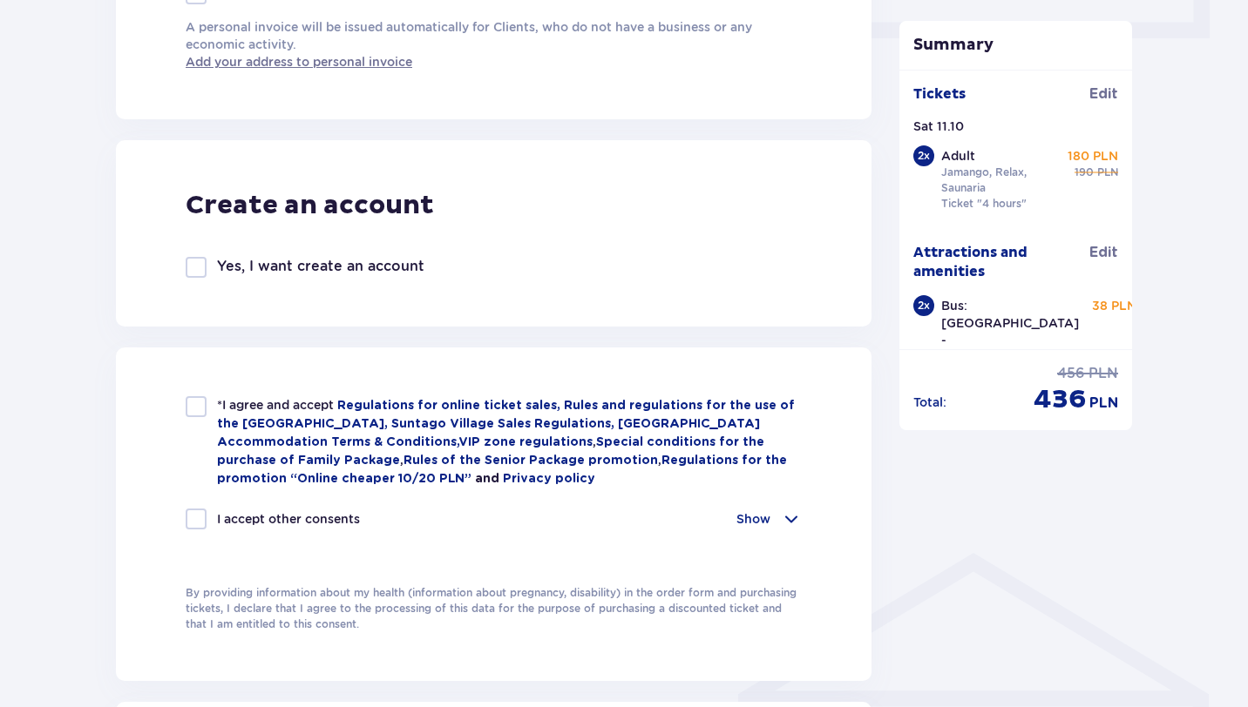
click at [234, 258] on p "Yes, I want create an account" at bounding box center [320, 266] width 207 height 19
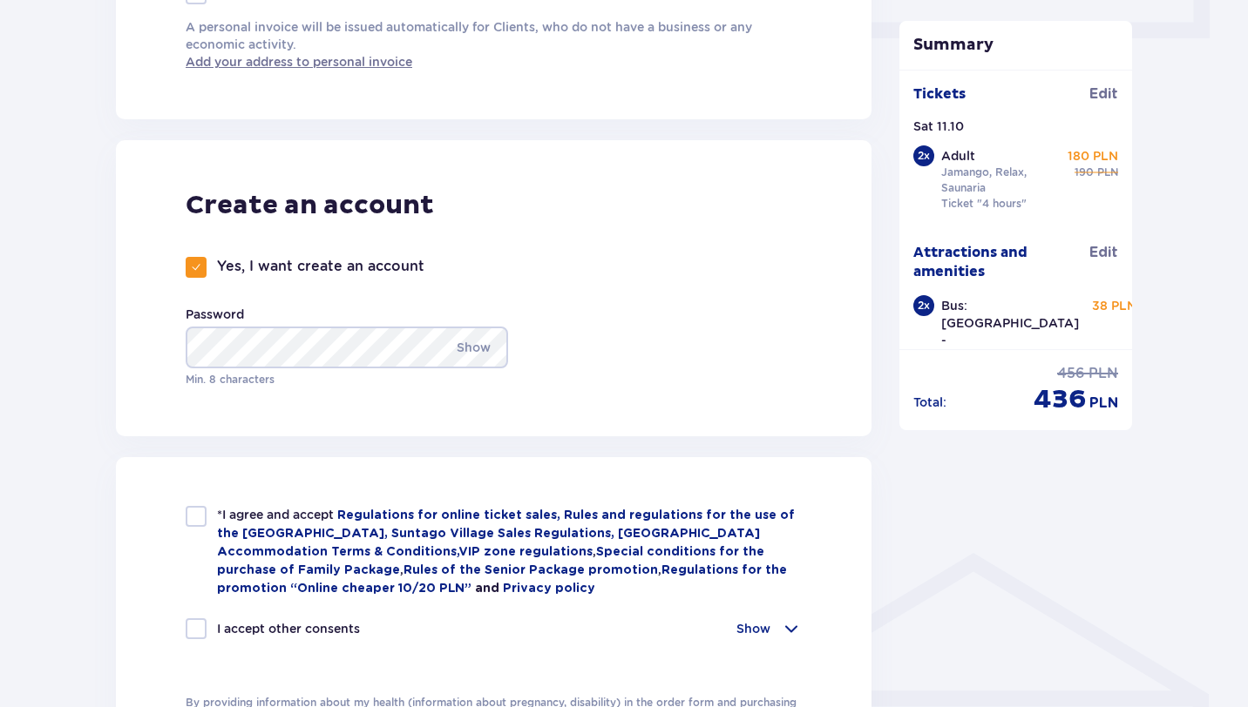
click at [253, 247] on div "Create an account Yes, I want create an account Password Show Min. 8 characters" at bounding box center [493, 288] width 755 height 296
click at [253, 260] on p "Yes, I want create an account" at bounding box center [320, 266] width 207 height 19
checkbox input "false"
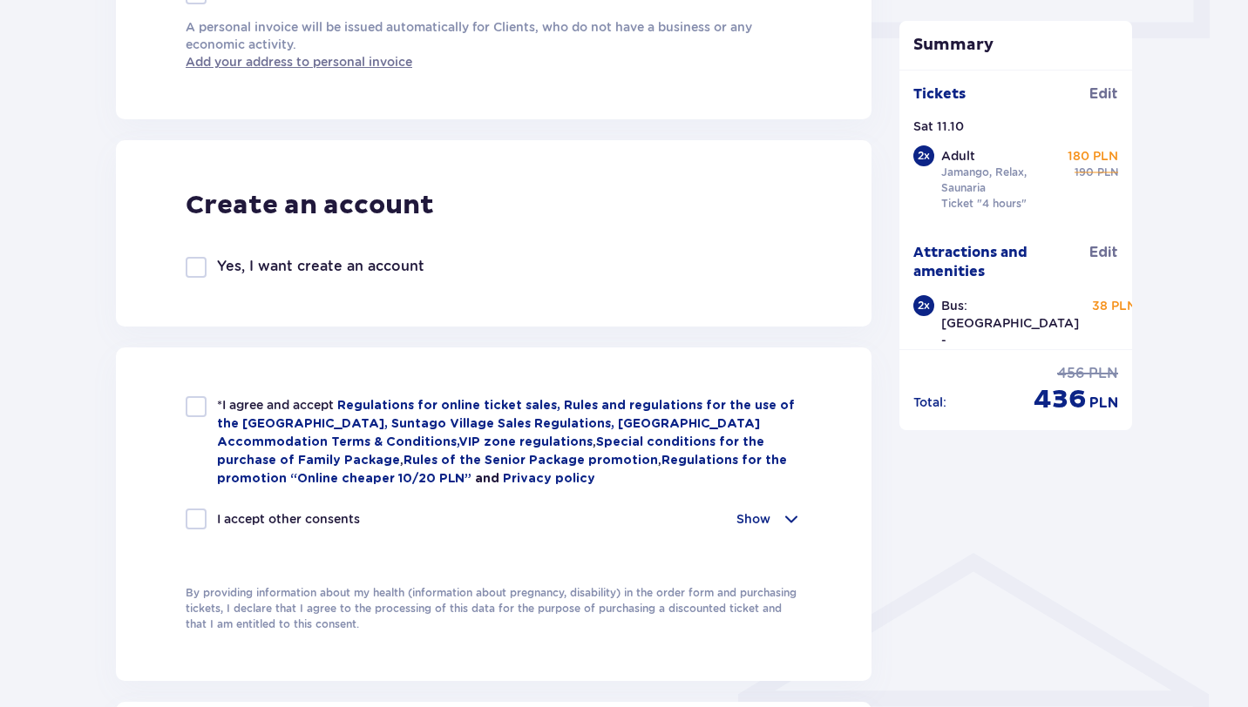
click at [202, 404] on div at bounding box center [196, 406] width 21 height 21
checkbox input "true"
click at [201, 518] on div at bounding box center [196, 519] width 21 height 21
checkbox input "true"
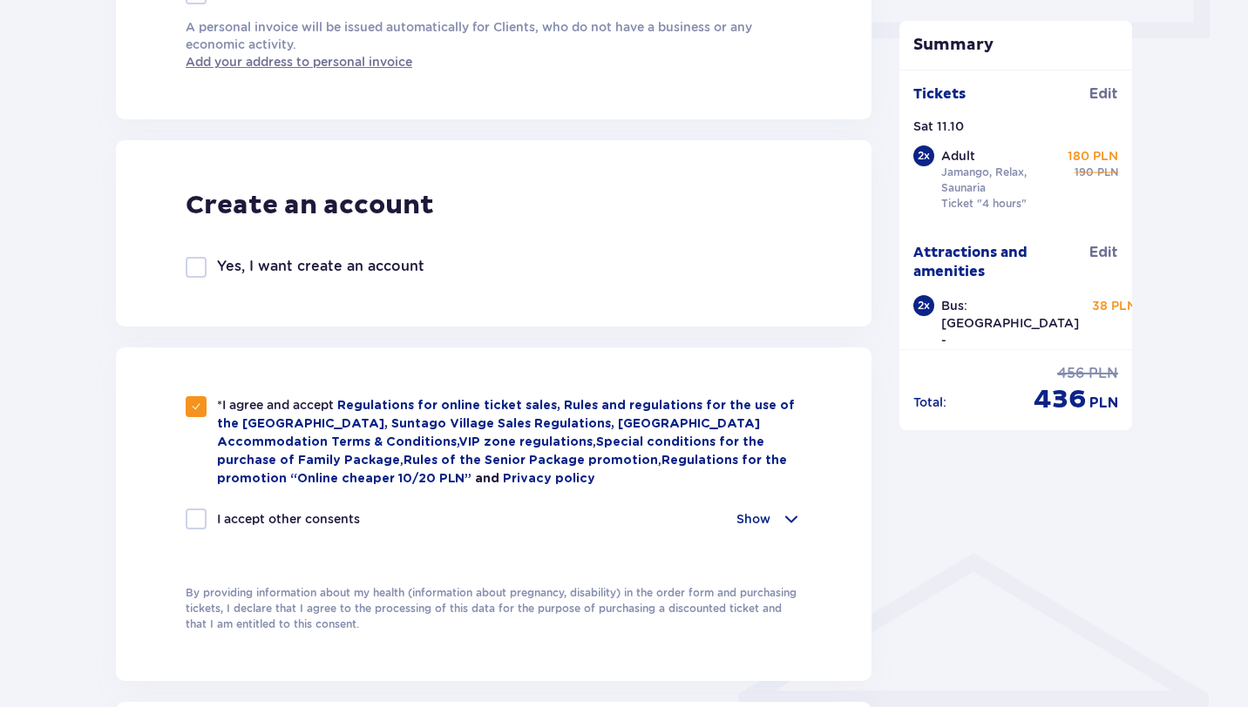
checkbox input "true"
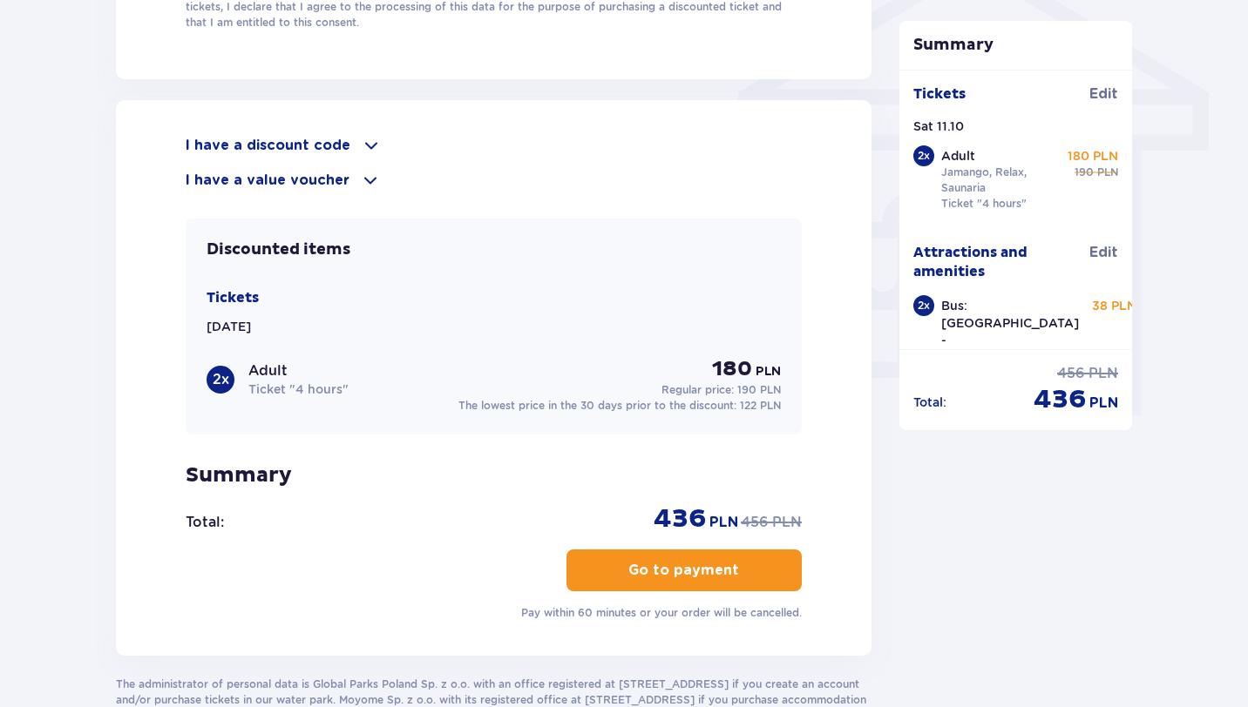
scroll to position [1463, 0]
click at [650, 568] on p "Go to payment" at bounding box center [683, 571] width 111 height 19
